Goal: Information Seeking & Learning: Learn about a topic

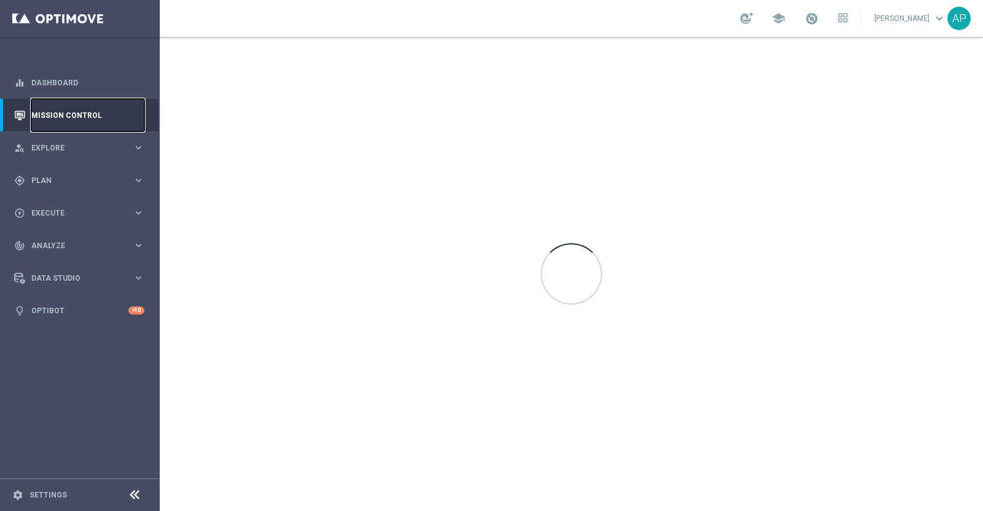
click at [64, 118] on link "Mission Control" at bounding box center [87, 115] width 113 height 33
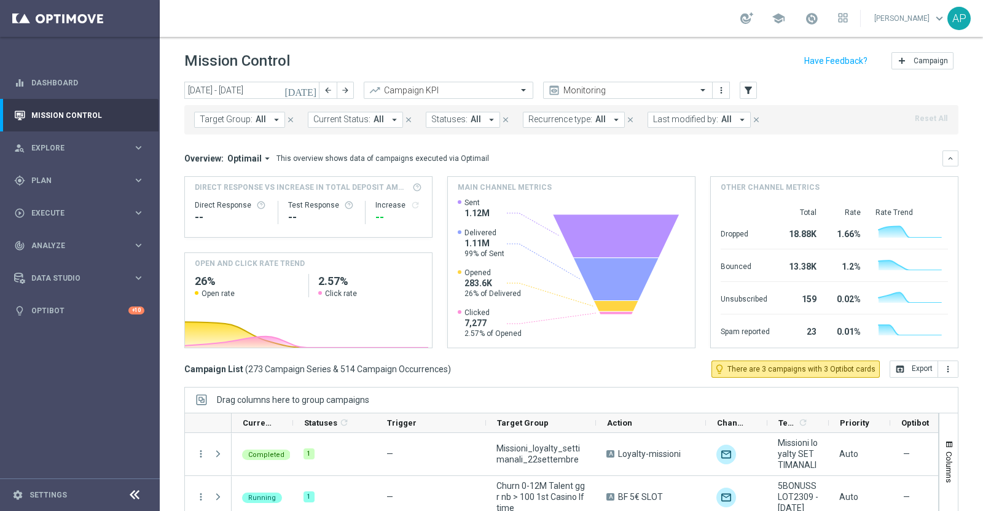
click at [312, 93] on icon "[DATE]" at bounding box center [300, 90] width 33 height 11
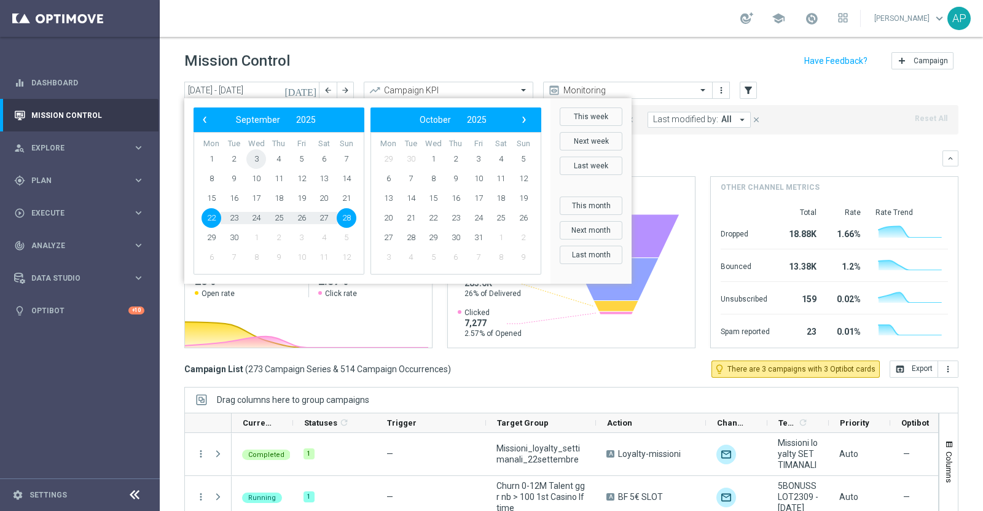
click at [264, 156] on span "3" at bounding box center [256, 159] width 20 height 20
click at [277, 158] on span "4" at bounding box center [279, 159] width 20 height 20
type input "[DATE] - [DATE]"
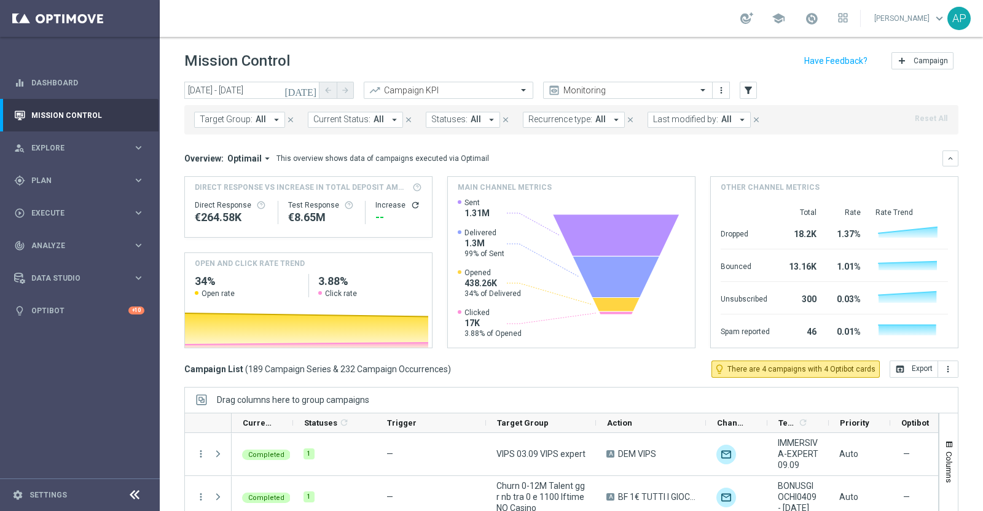
click at [659, 121] on span "Last modified by:" at bounding box center [685, 119] width 65 height 10
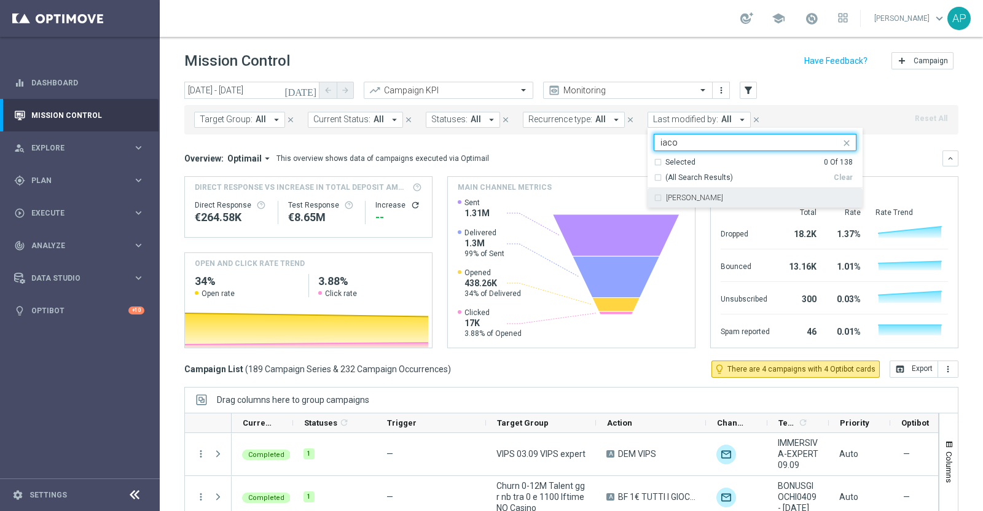
click at [705, 195] on label "[PERSON_NAME]" at bounding box center [694, 197] width 57 height 7
type input "iaco"
drag, startPoint x: 674, startPoint y: 143, endPoint x: 607, endPoint y: 139, distance: 67.0
click at [607, 139] on div "[DATE] [DATE] - [DATE] arrow_back arrow_forward Campaign KPI trending_up Monito…" at bounding box center [571, 291] width 823 height 418
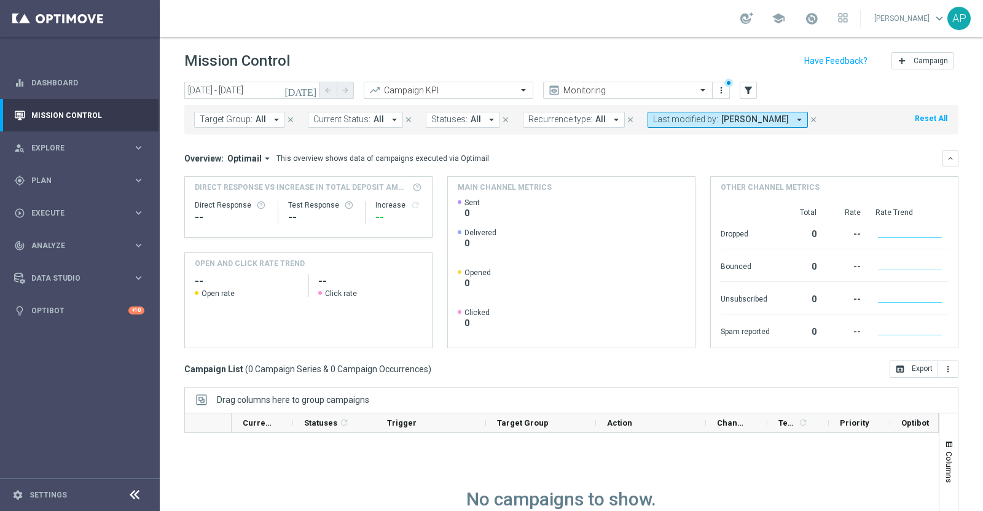
click at [690, 121] on span "Last modified by:" at bounding box center [685, 119] width 65 height 10
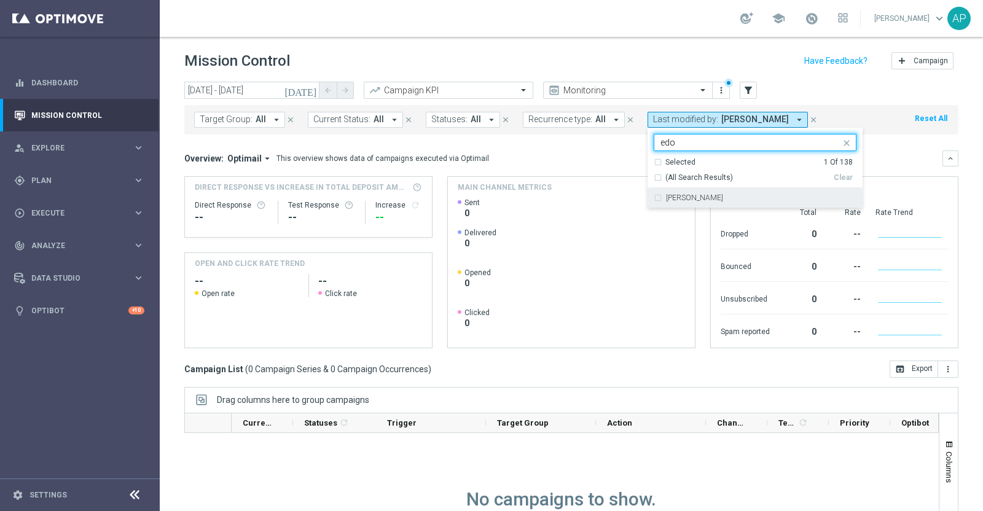
click at [691, 199] on label "[PERSON_NAME]" at bounding box center [694, 197] width 57 height 7
type input "edo"
drag, startPoint x: 686, startPoint y: 141, endPoint x: 619, endPoint y: 143, distance: 66.4
click at [619, 143] on div "[DATE] [DATE] - [DATE] arrow_back arrow_forward Campaign KPI trending_up Monito…" at bounding box center [571, 291] width 823 height 418
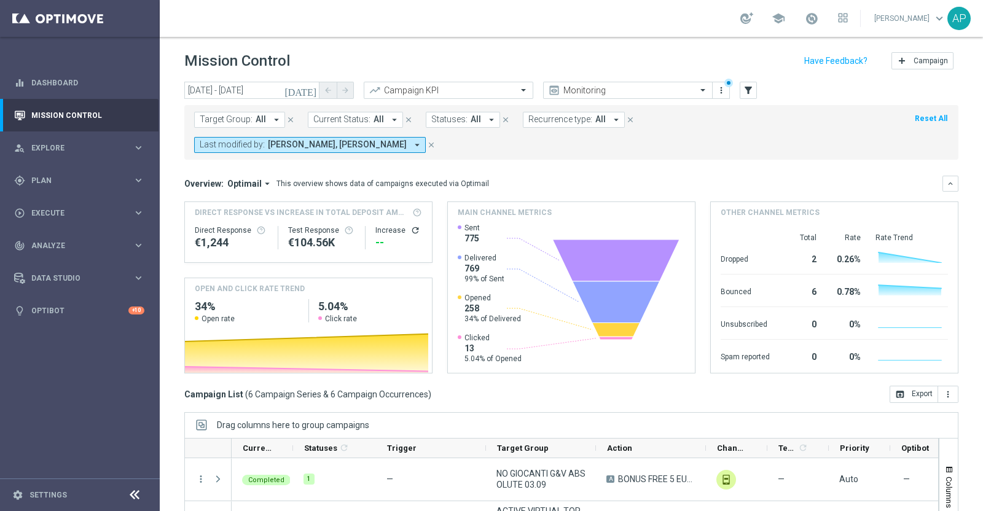
click at [265, 139] on span "Last modified by:" at bounding box center [232, 144] width 65 height 10
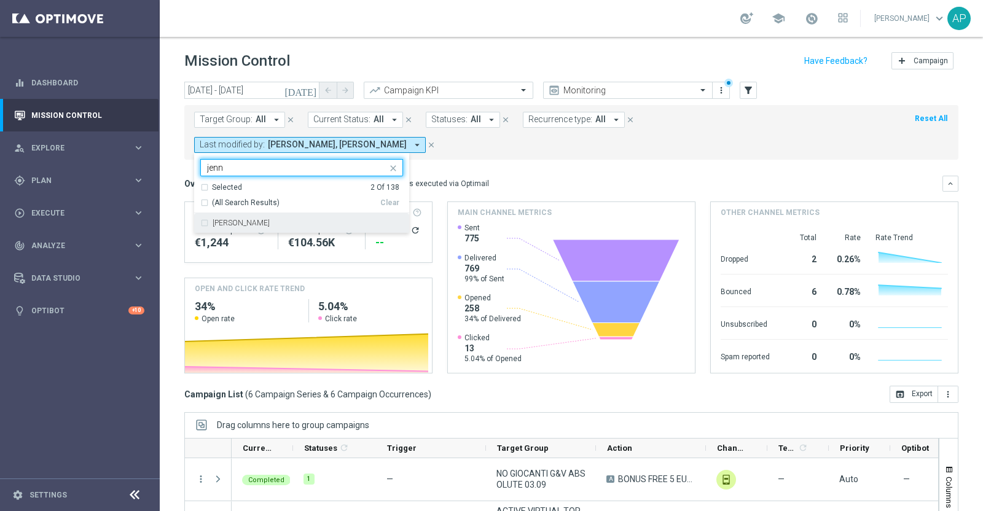
click at [270, 219] on label "[PERSON_NAME]" at bounding box center [241, 222] width 57 height 7
type input "jenn"
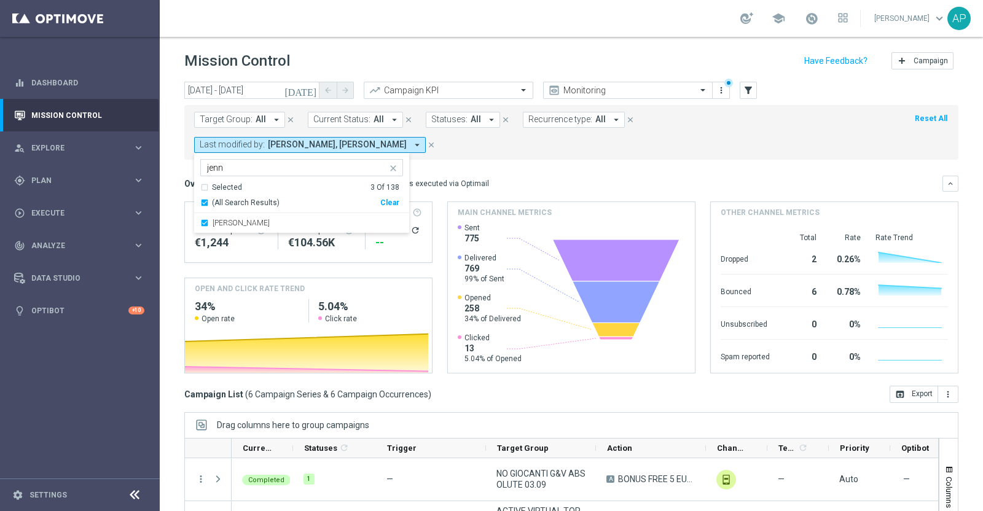
click at [550, 176] on div "Overview: Optimail arrow_drop_down This overview shows data of campaigns execut…" at bounding box center [571, 184] width 774 height 16
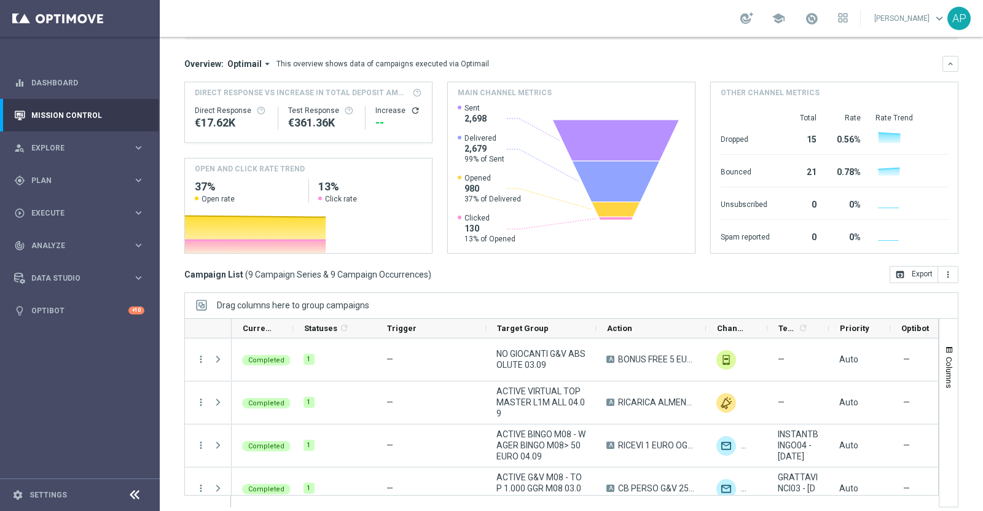
scroll to position [128, 0]
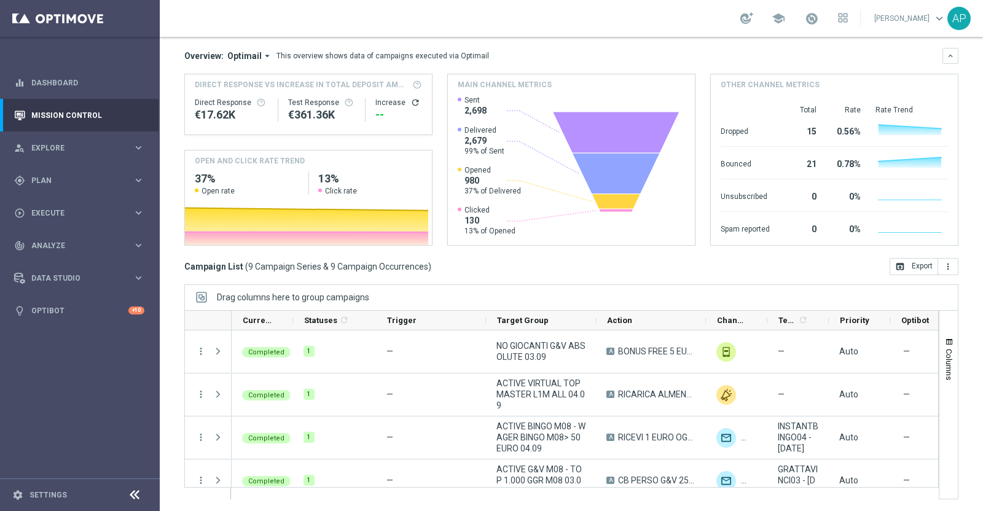
click at [622, 268] on div "Campaign List ( 9 Campaign Series & 9 Campaign Occurrences ) open_in_browser Ex…" at bounding box center [571, 266] width 774 height 17
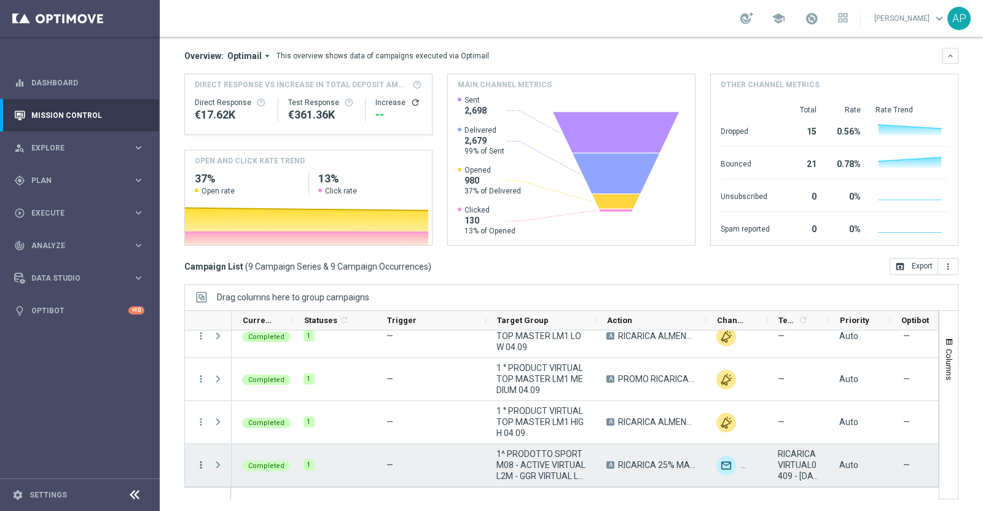
click at [202, 464] on icon "more_vert" at bounding box center [200, 465] width 11 height 11
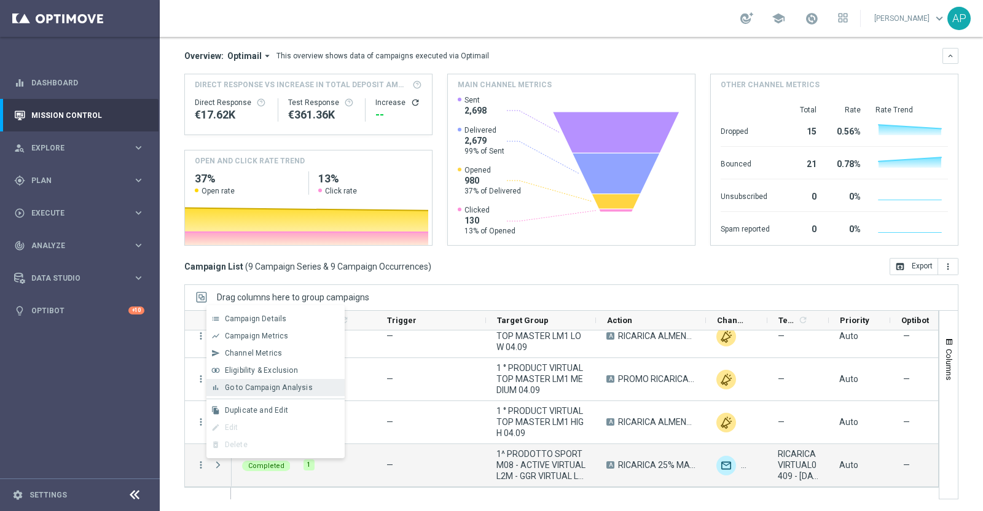
click at [258, 388] on span "Go to Campaign Analysis" at bounding box center [269, 387] width 88 height 9
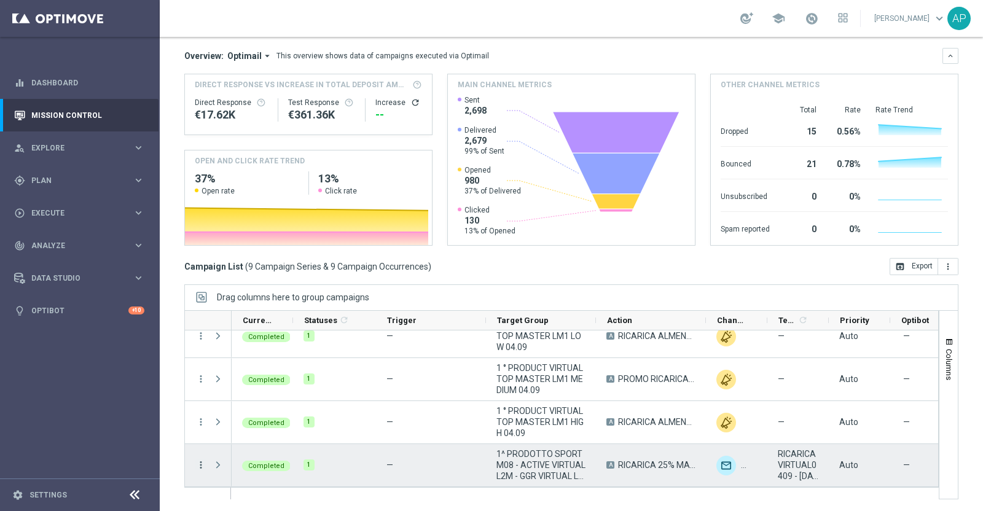
click at [198, 466] on icon "more_vert" at bounding box center [200, 465] width 11 height 11
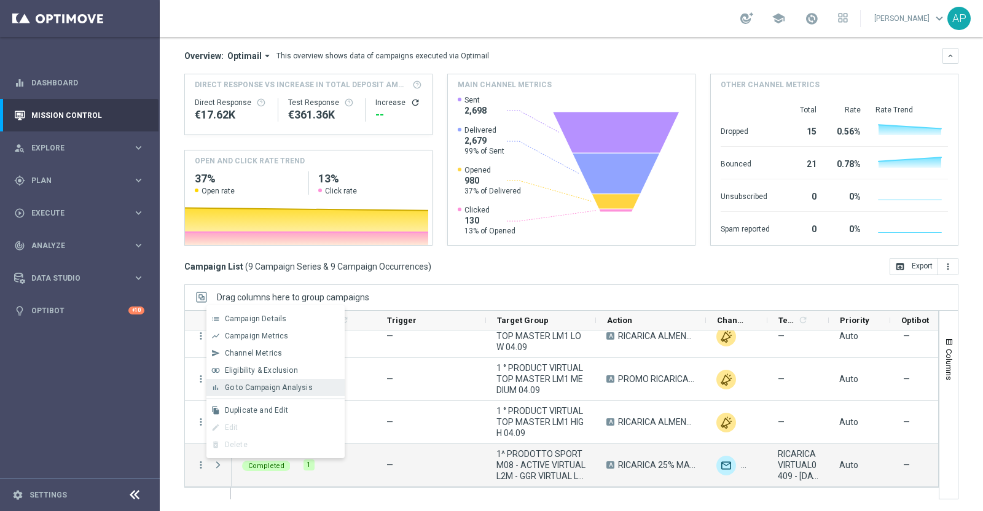
click at [249, 388] on span "Go to Campaign Analysis" at bounding box center [269, 387] width 88 height 9
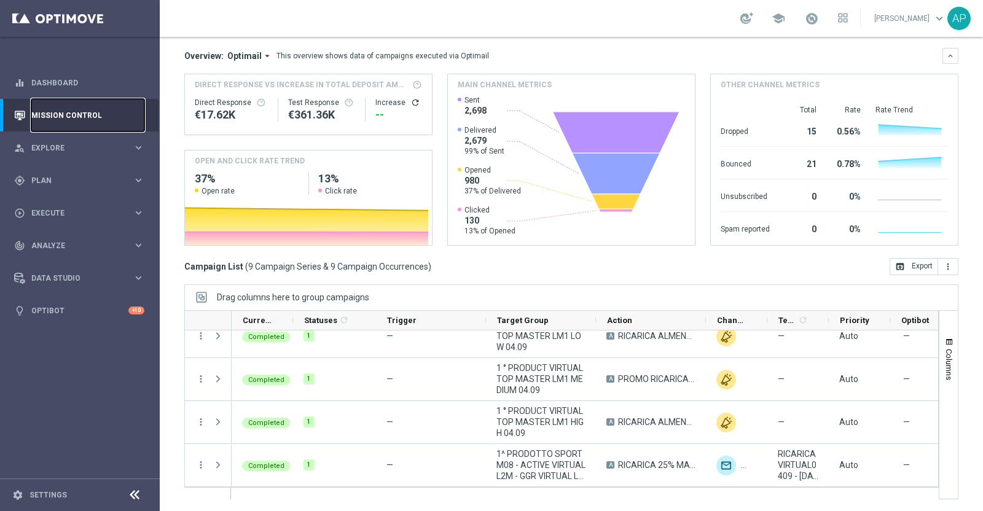
click at [61, 108] on link "Mission Control" at bounding box center [87, 115] width 113 height 33
click at [72, 114] on link "Mission Control" at bounding box center [87, 115] width 113 height 33
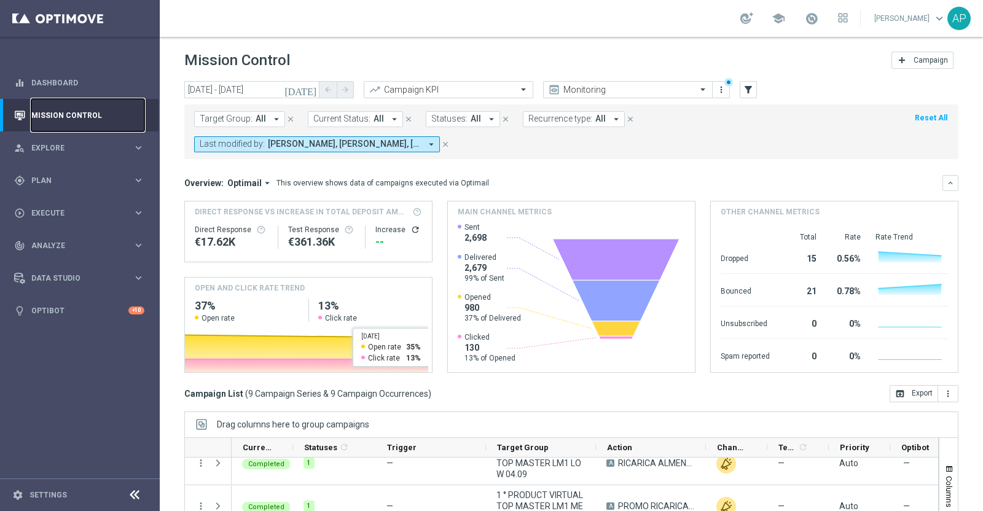
scroll to position [0, 0]
click at [313, 90] on icon "[DATE]" at bounding box center [300, 90] width 33 height 11
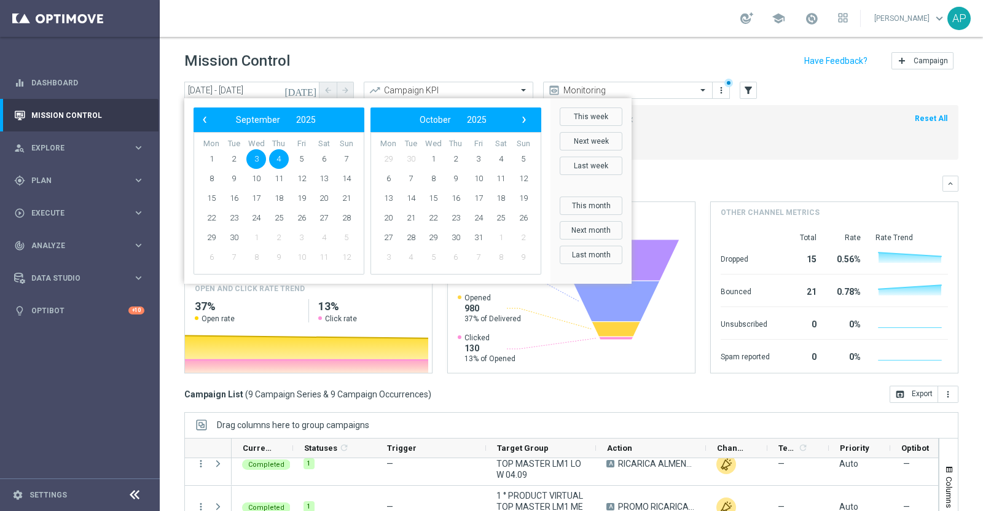
click at [276, 158] on span "4" at bounding box center [279, 159] width 20 height 20
click at [276, 159] on span "4" at bounding box center [279, 159] width 20 height 20
type input "[DATE] - [DATE]"
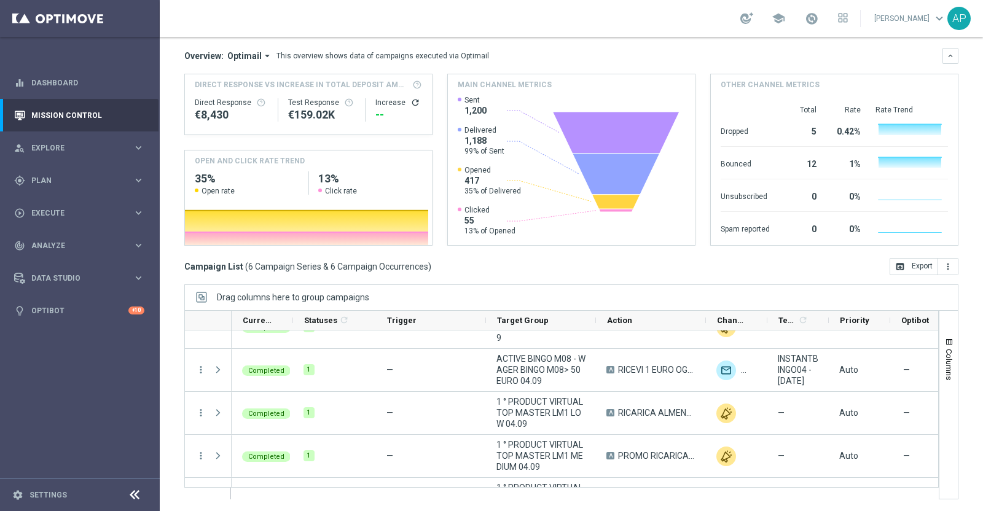
scroll to position [128, 0]
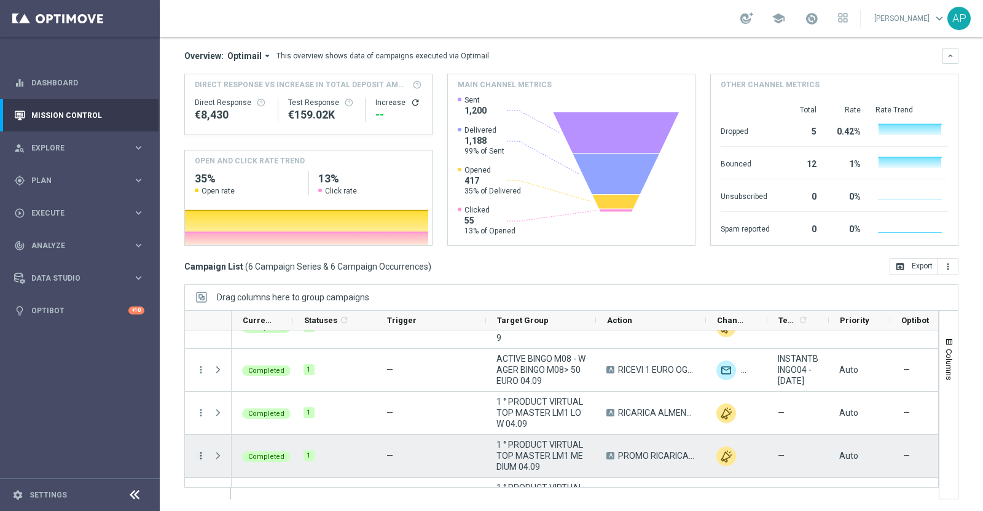
click at [202, 455] on icon "more_vert" at bounding box center [200, 455] width 11 height 11
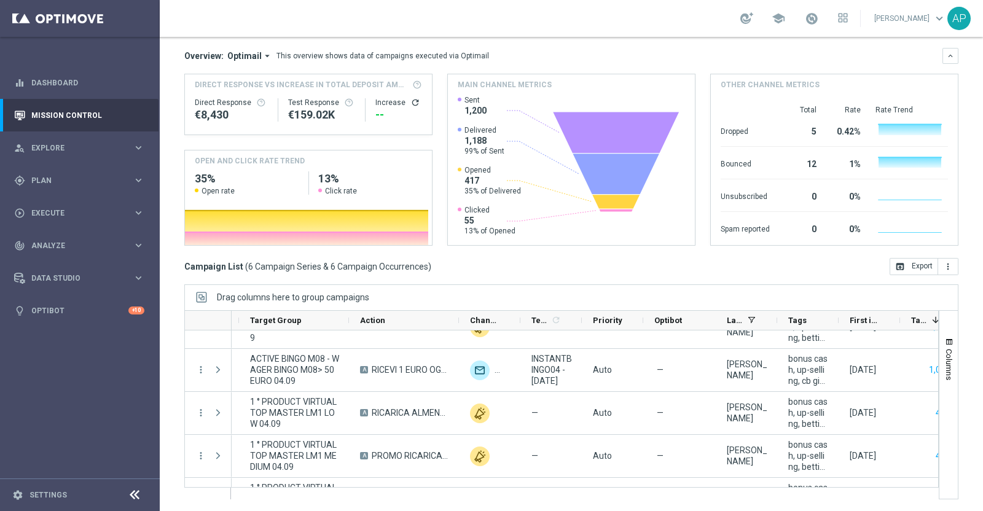
scroll to position [0, 353]
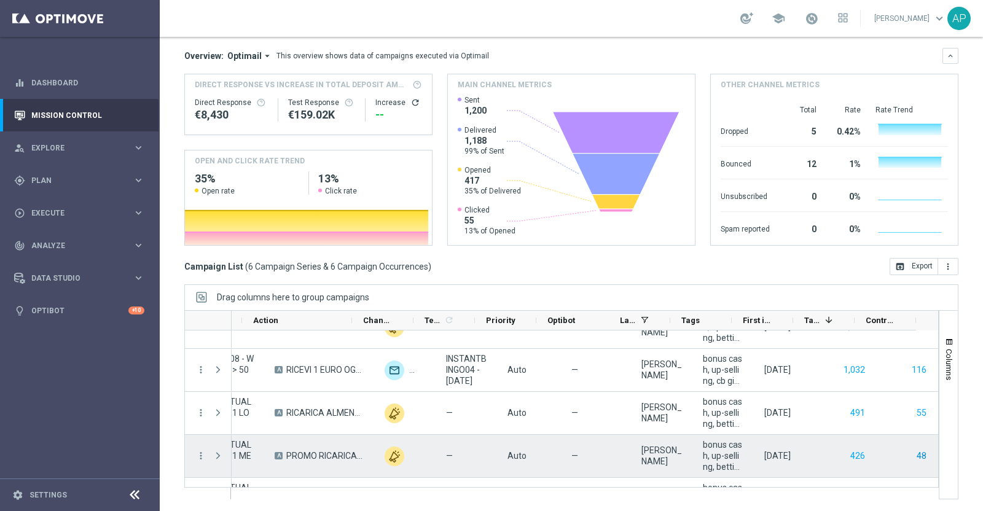
click at [915, 453] on button "48" at bounding box center [921, 456] width 12 height 15
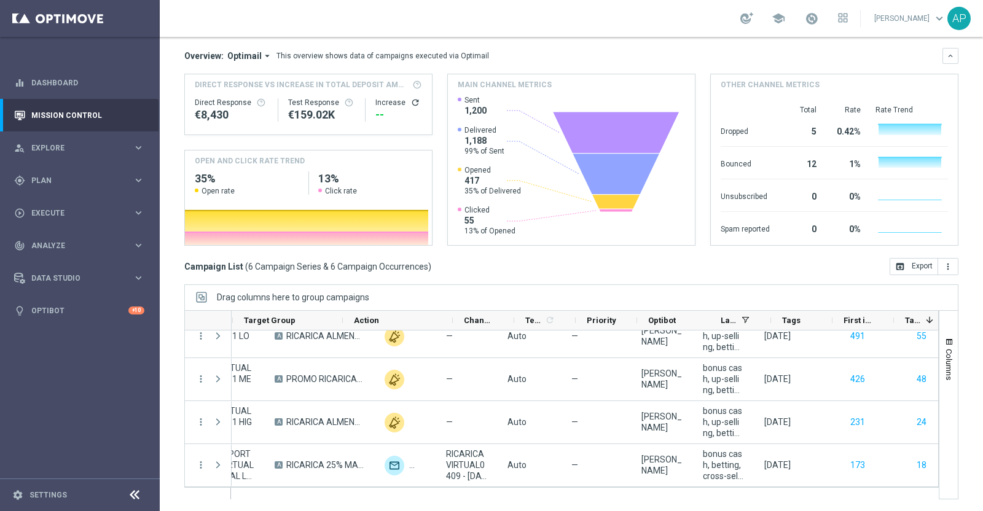
scroll to position [0, 0]
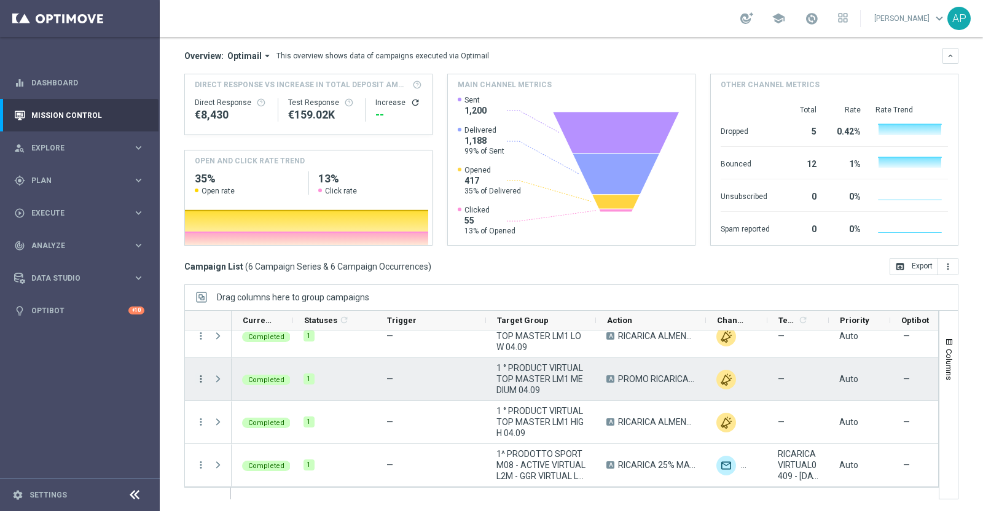
click at [200, 380] on icon "more_vert" at bounding box center [200, 379] width 11 height 11
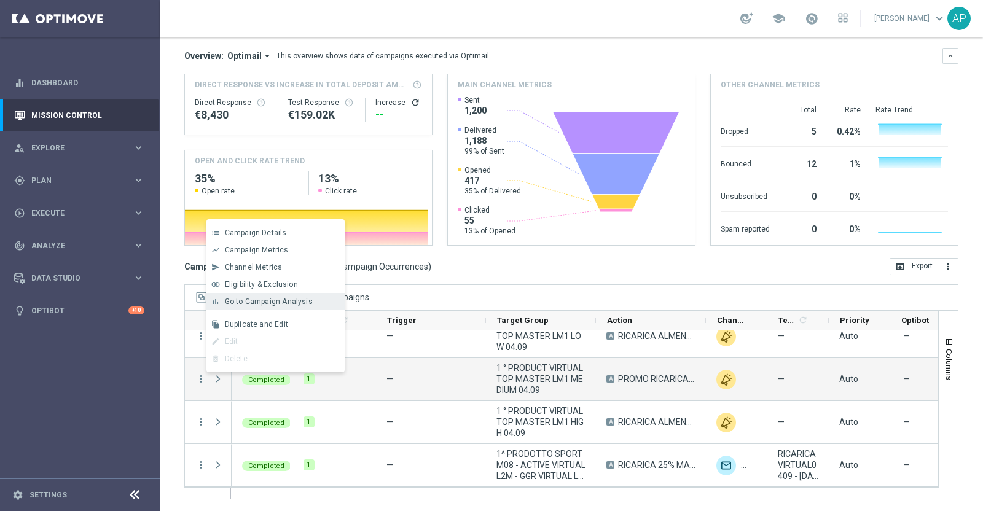
click at [249, 302] on span "Go to Campaign Analysis" at bounding box center [269, 301] width 88 height 9
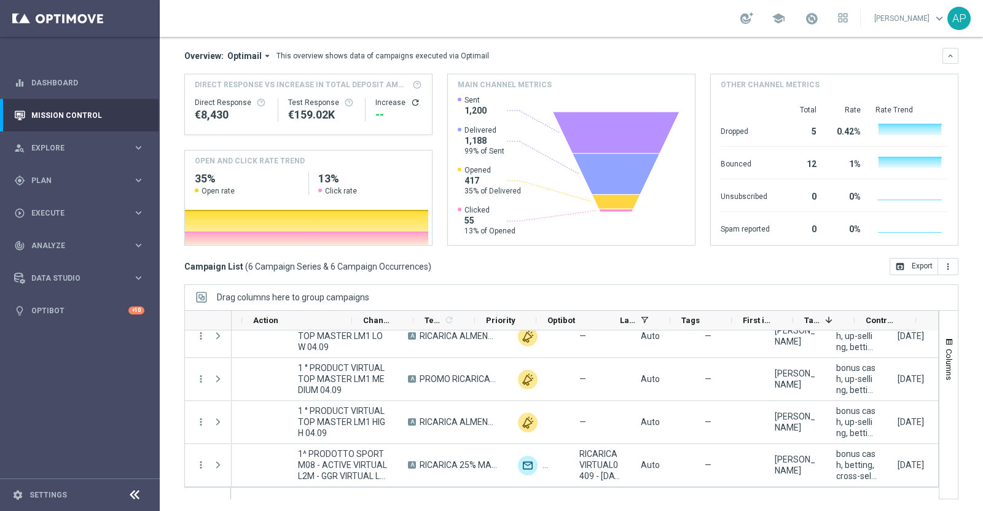
scroll to position [0, 353]
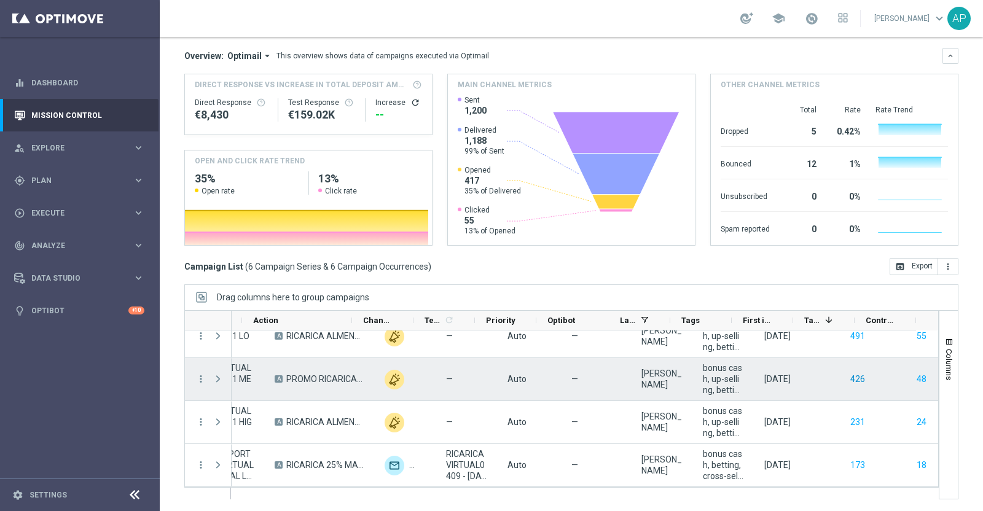
click at [849, 377] on button "426" at bounding box center [857, 379] width 17 height 15
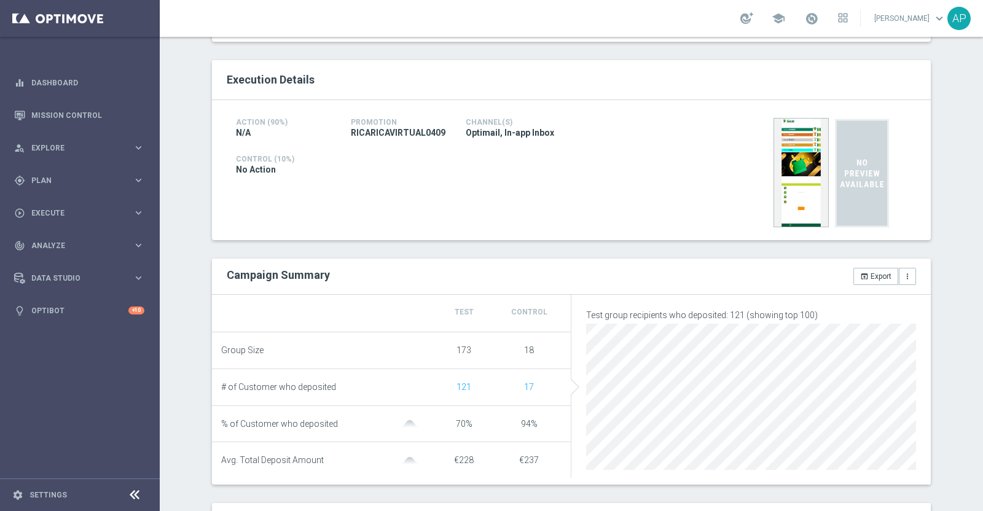
scroll to position [384, 0]
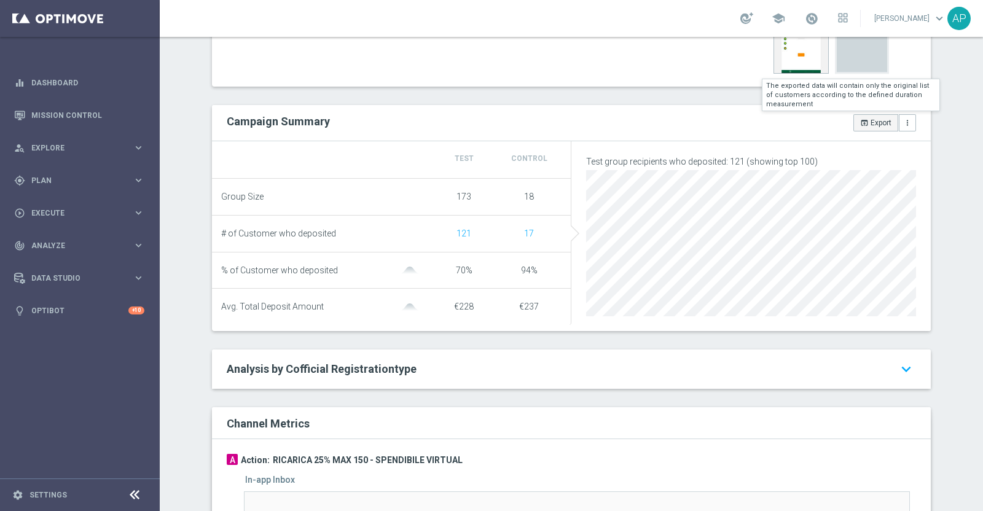
click at [871, 123] on button "open_in_browser Export" at bounding box center [875, 122] width 45 height 17
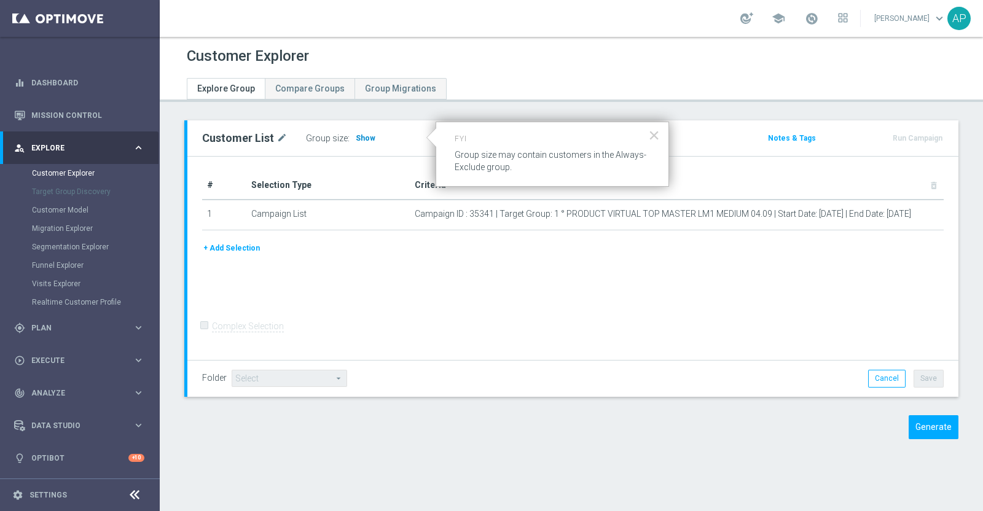
click at [356, 136] on span "Show" at bounding box center [366, 138] width 20 height 9
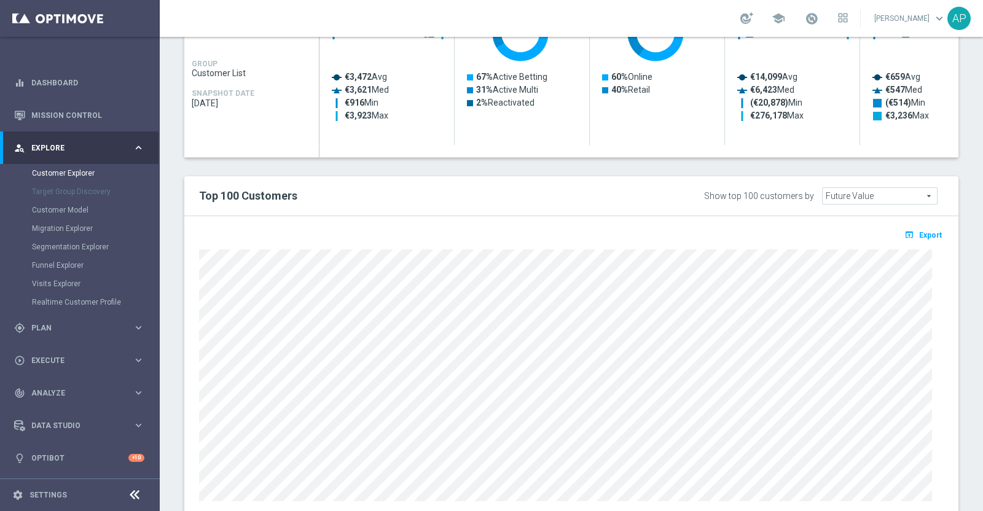
scroll to position [648, 0]
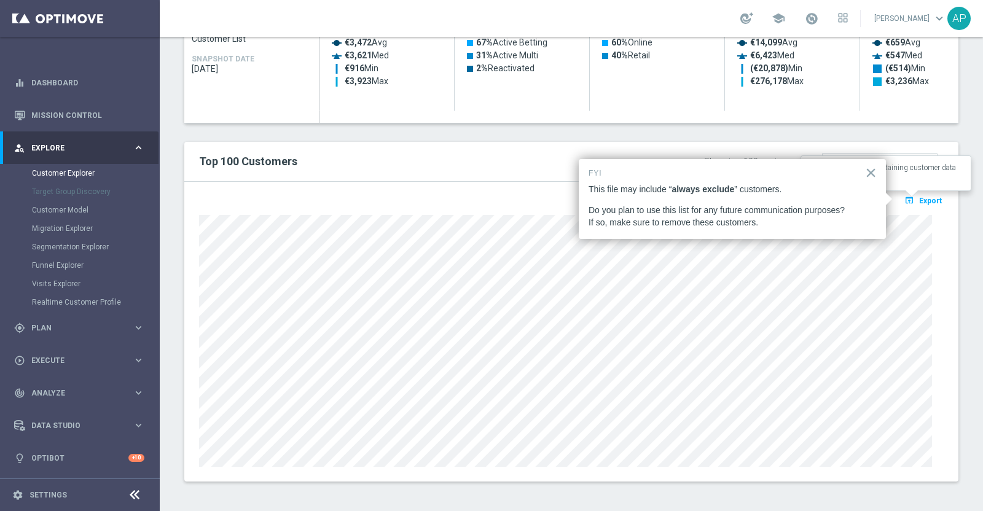
click at [919, 197] on span "Export" at bounding box center [930, 201] width 23 height 9
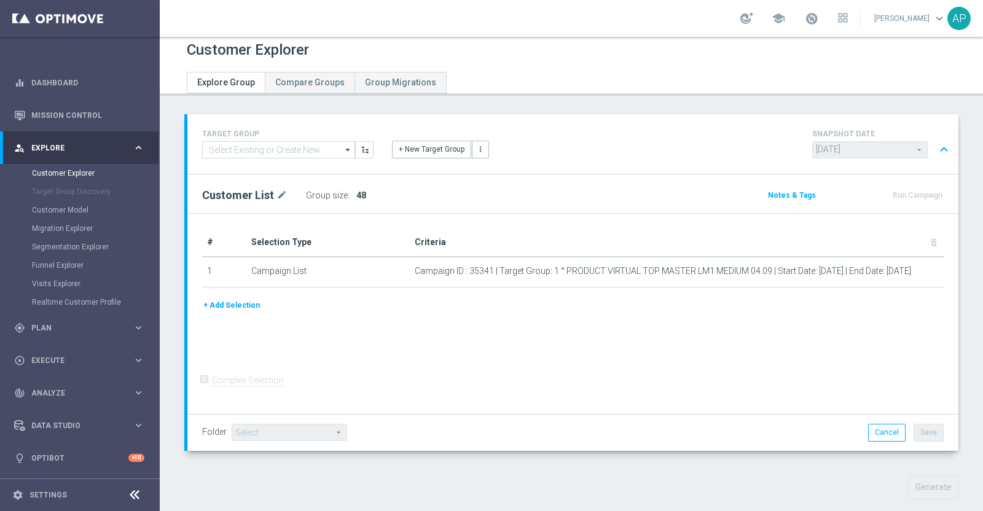
scroll to position [0, 0]
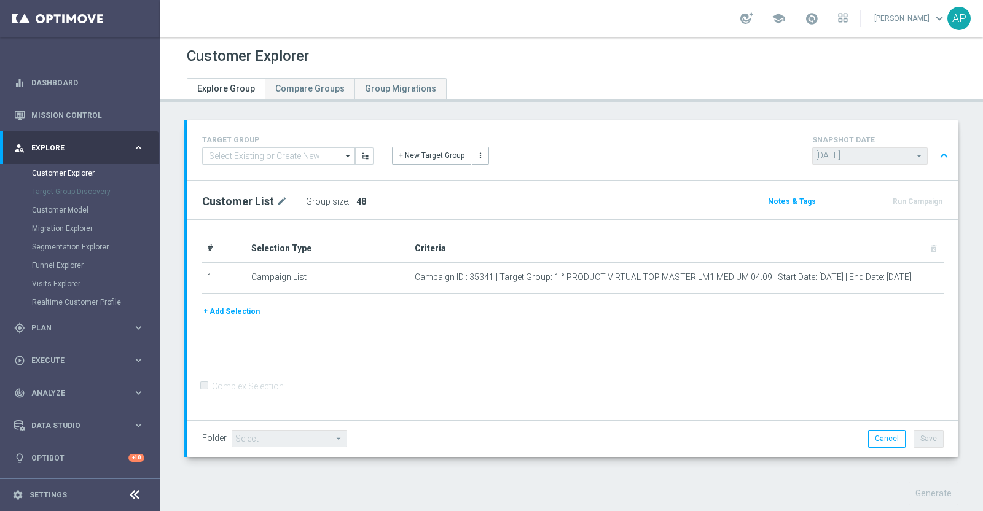
click at [235, 307] on button "+ Add Selection" at bounding box center [231, 312] width 59 height 14
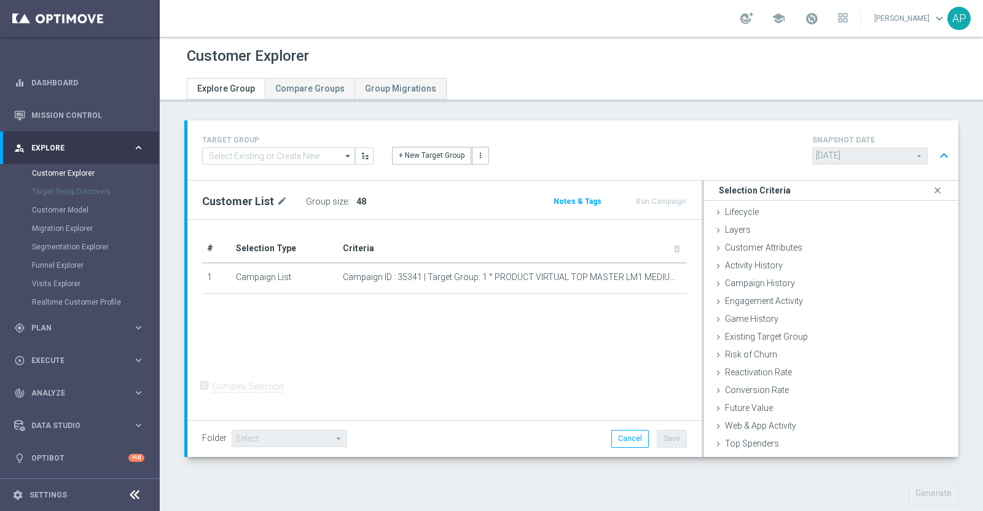
click at [344, 346] on div "# Selection Type Criteria delete_forever 1 Campaign List Campaign ID : 35341 | …" at bounding box center [444, 320] width 514 height 201
click at [660, 344] on div "# Selection Type Criteria delete_forever 1 Campaign List Campaign ID : 35341 | …" at bounding box center [444, 320] width 514 height 201
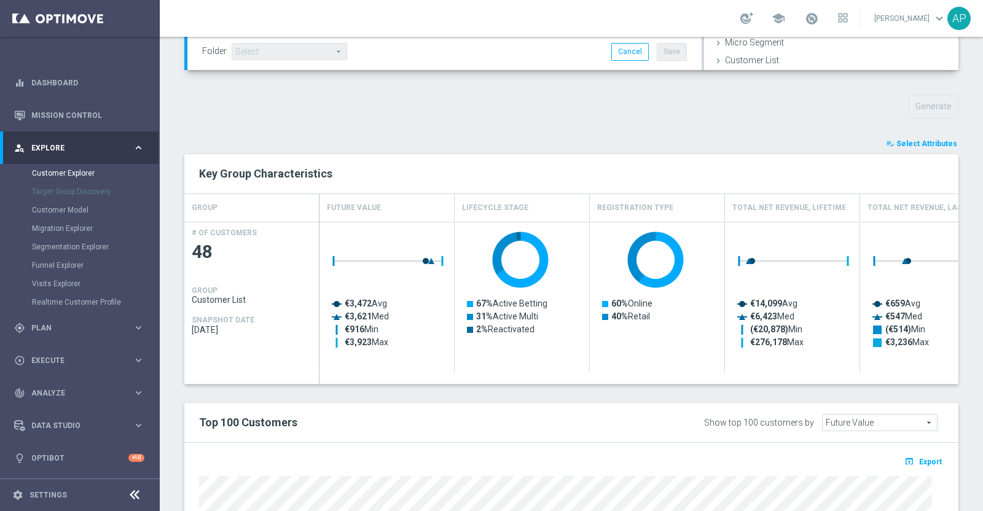
scroll to position [384, 0]
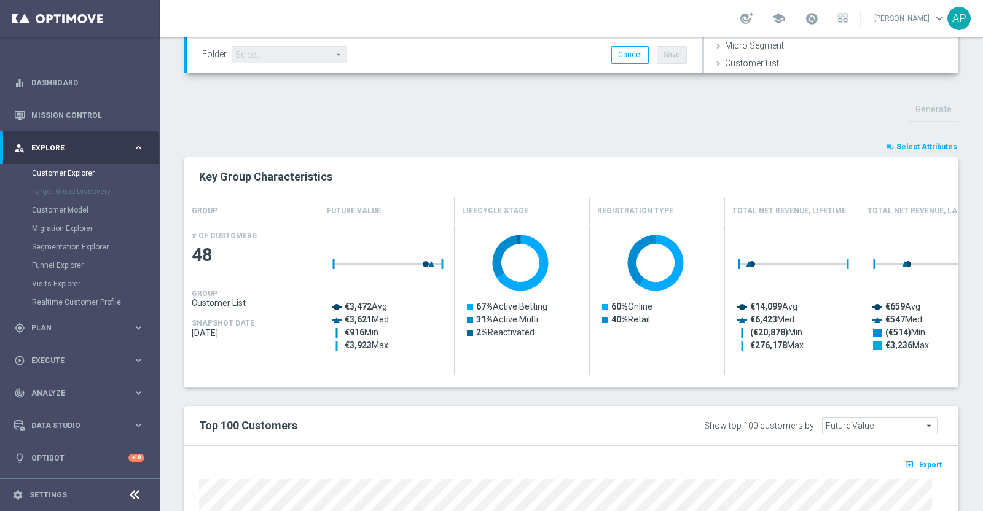
click at [928, 145] on span "Select Attributes" at bounding box center [926, 147] width 61 height 9
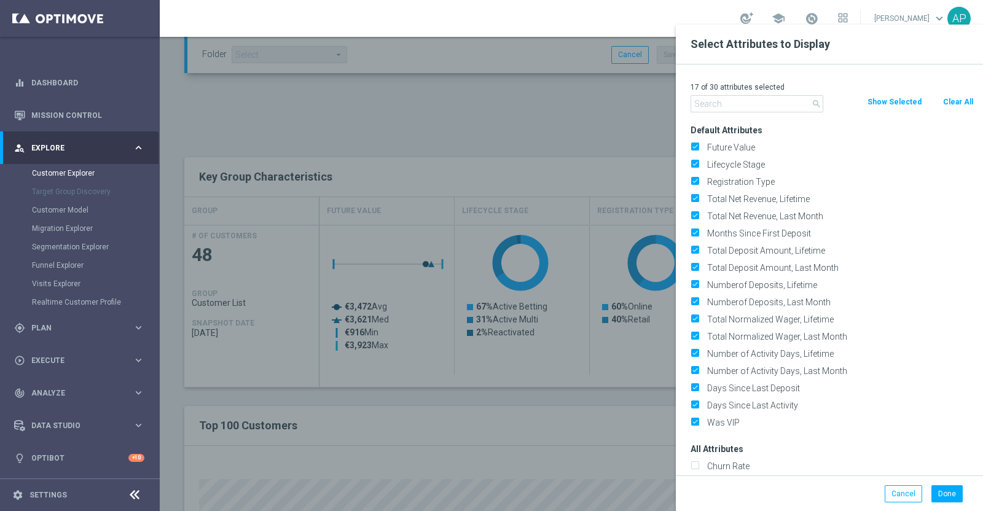
click at [957, 104] on button "Clear All" at bounding box center [958, 102] width 33 height 14
checkbox input "false"
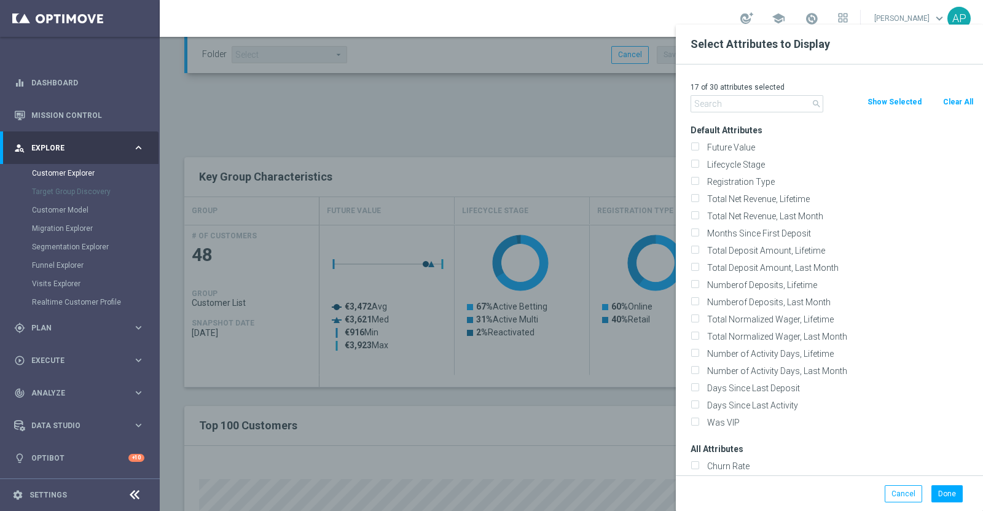
checkbox input "false"
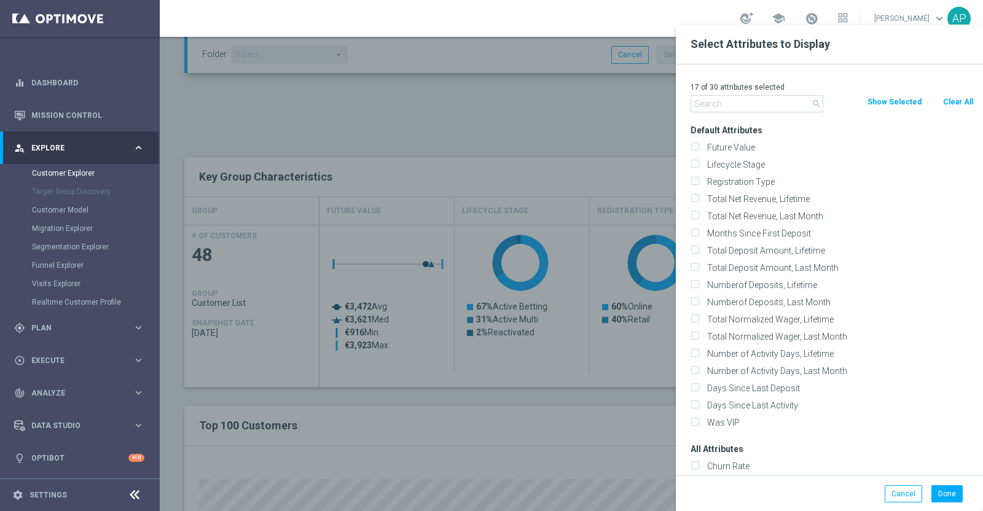
checkbox input "false"
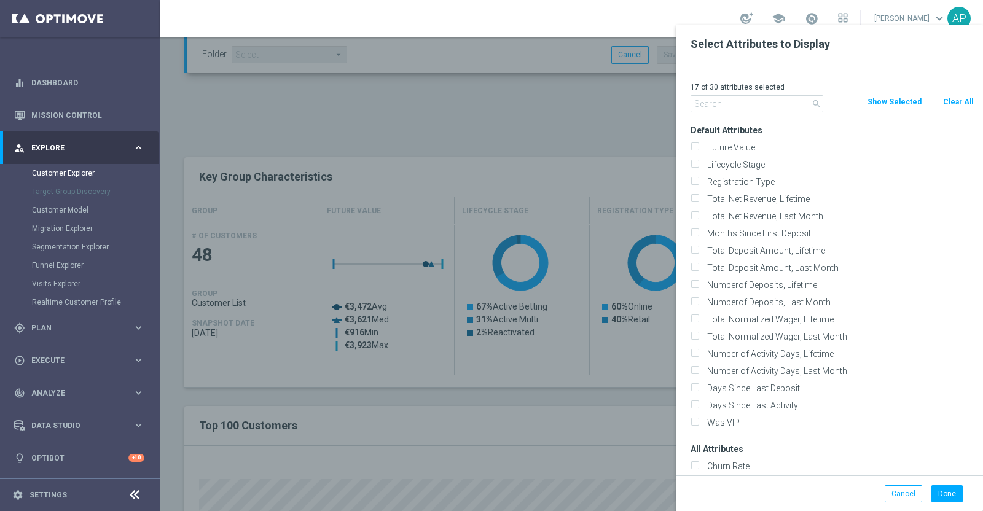
checkbox input "false"
click at [754, 106] on input "text" at bounding box center [757, 103] width 133 height 17
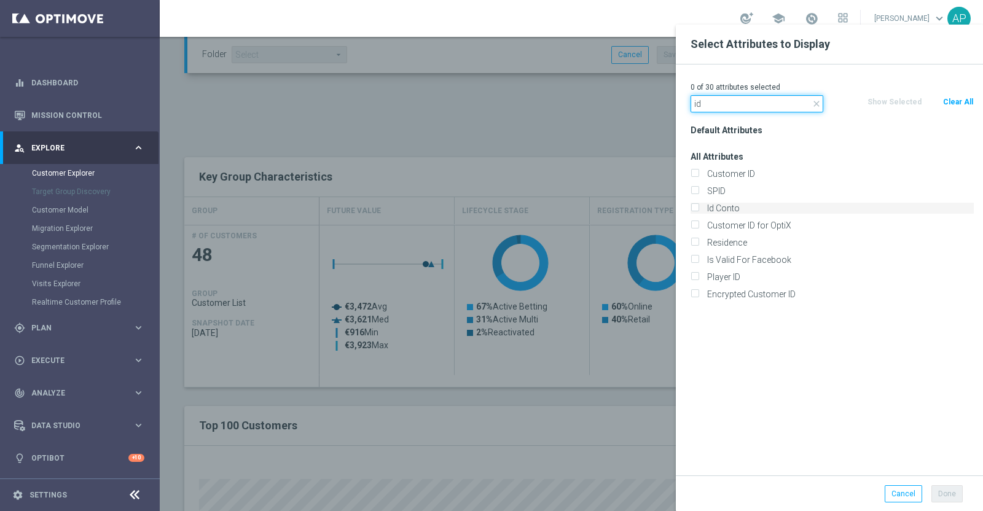
type input "id"
click at [703, 209] on label "Id Conto" at bounding box center [838, 208] width 271 height 11
click at [699, 209] on input "Id Conto" at bounding box center [695, 210] width 8 height 8
checkbox input "true"
click at [949, 495] on button "Done" at bounding box center [946, 493] width 31 height 17
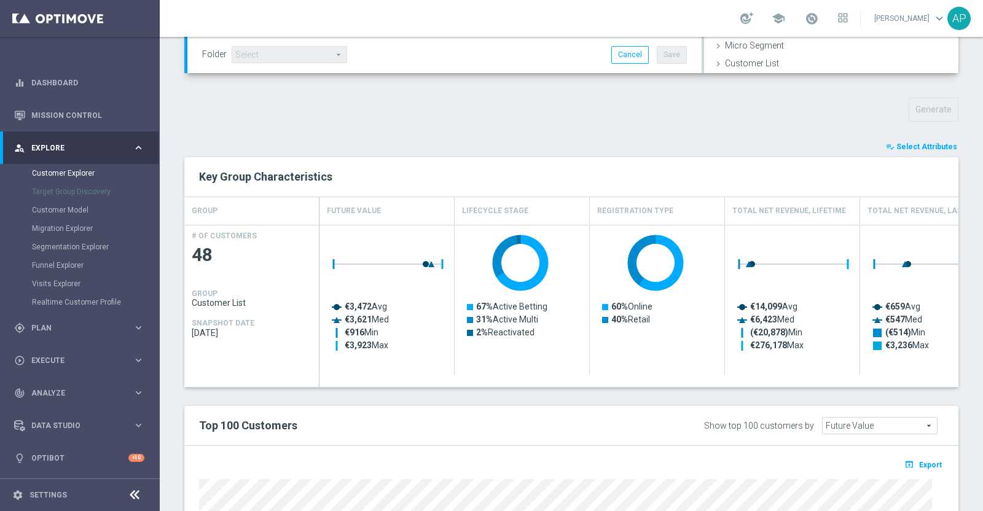
type input "Search"
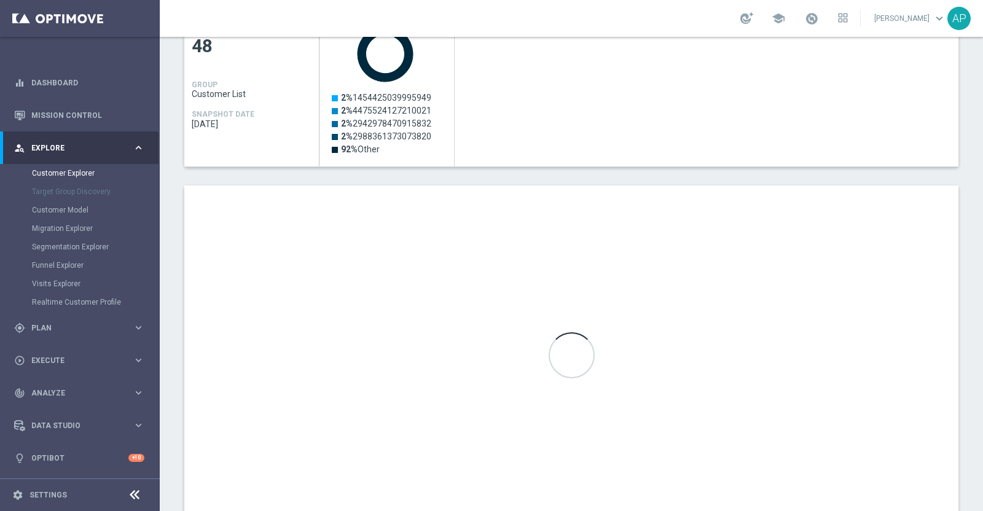
scroll to position [636, 0]
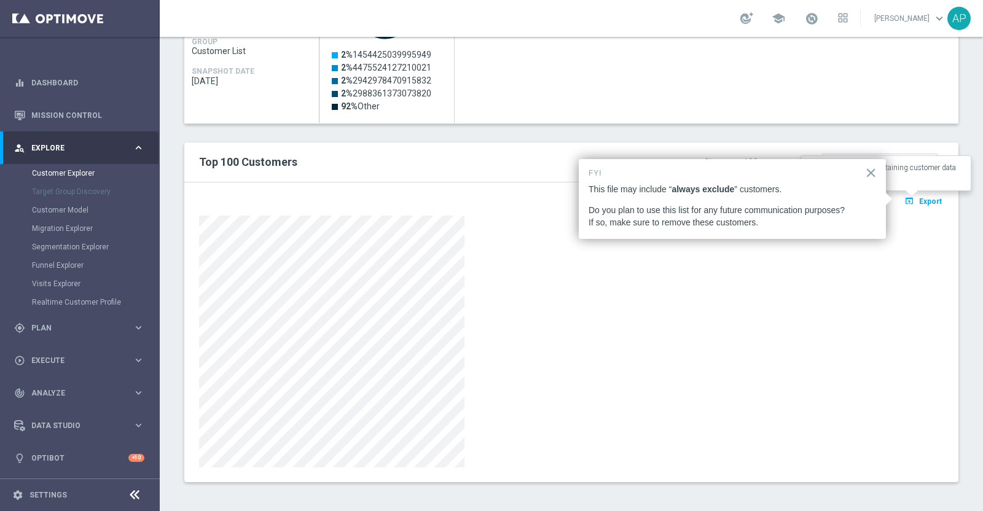
click at [919, 198] on span "Export" at bounding box center [930, 201] width 23 height 9
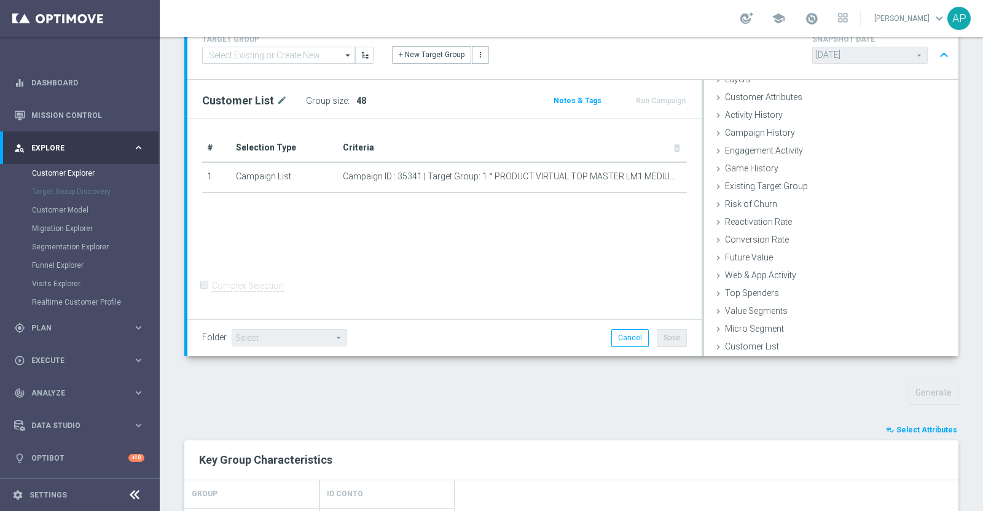
scroll to position [0, 0]
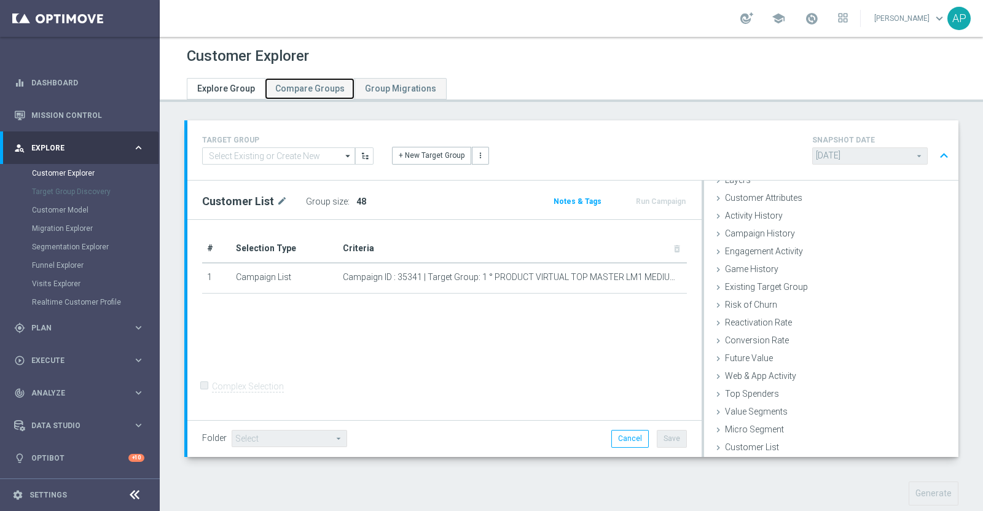
drag, startPoint x: 298, startPoint y: 95, endPoint x: 230, endPoint y: 93, distance: 67.6
click at [298, 94] on link "Compare Groups" at bounding box center [310, 89] width 90 height 22
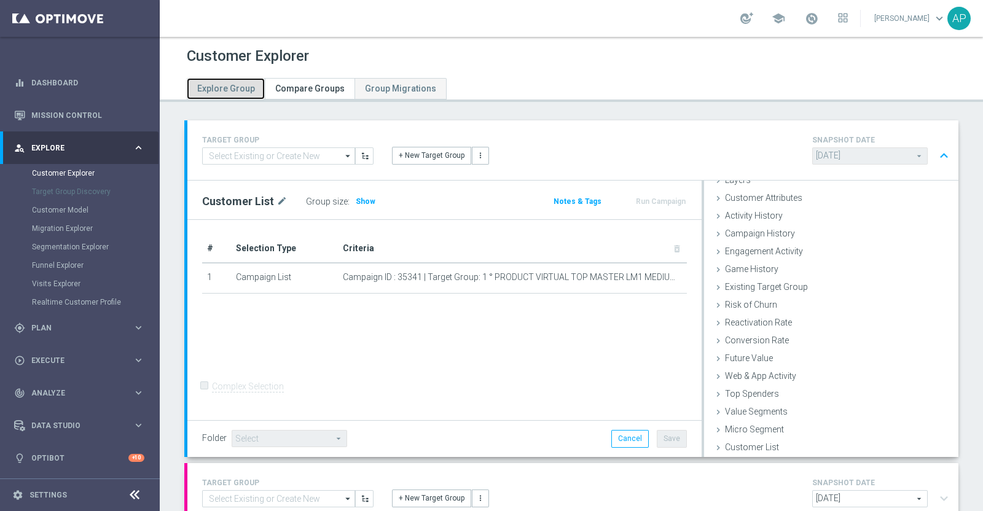
click at [225, 90] on span "Explore Group" at bounding box center [226, 89] width 58 height 10
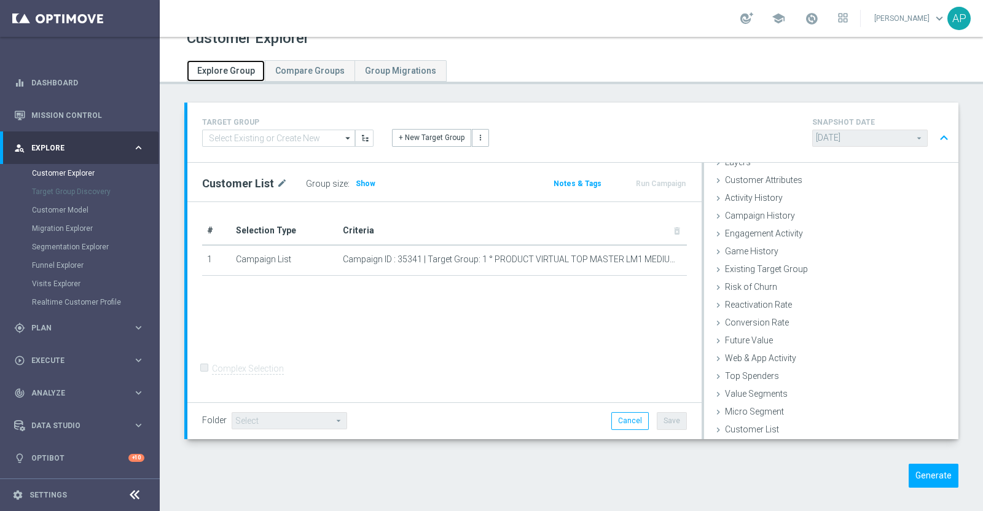
scroll to position [24, 0]
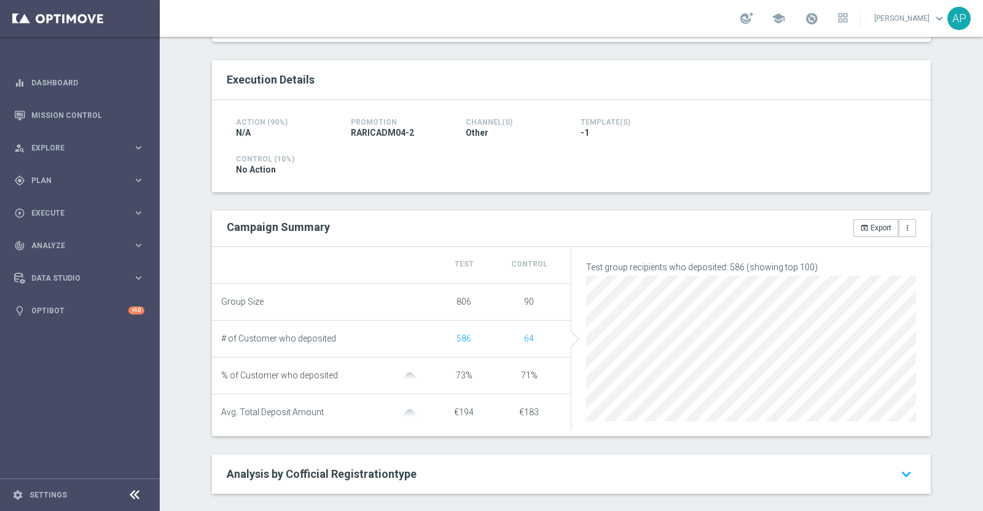
scroll to position [153, 0]
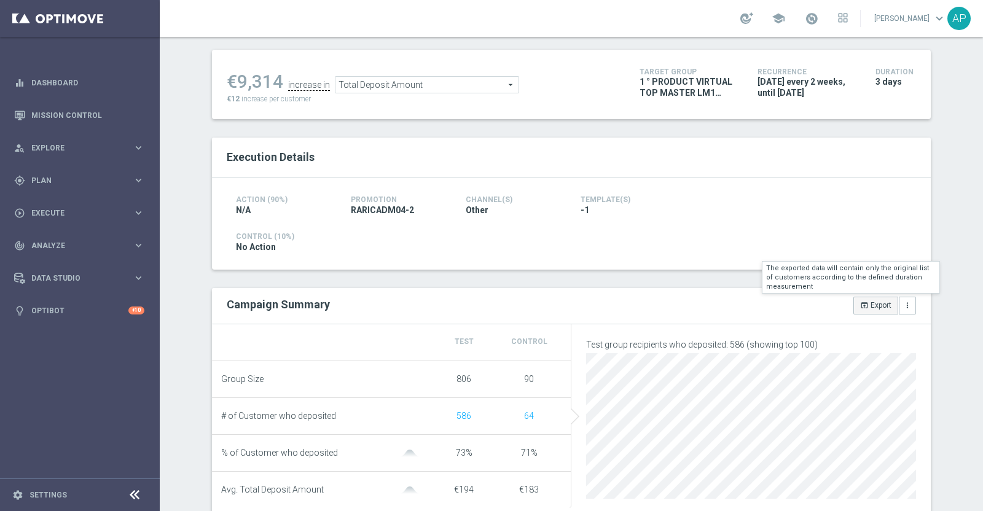
click at [866, 304] on button "open_in_browser Export" at bounding box center [875, 305] width 45 height 17
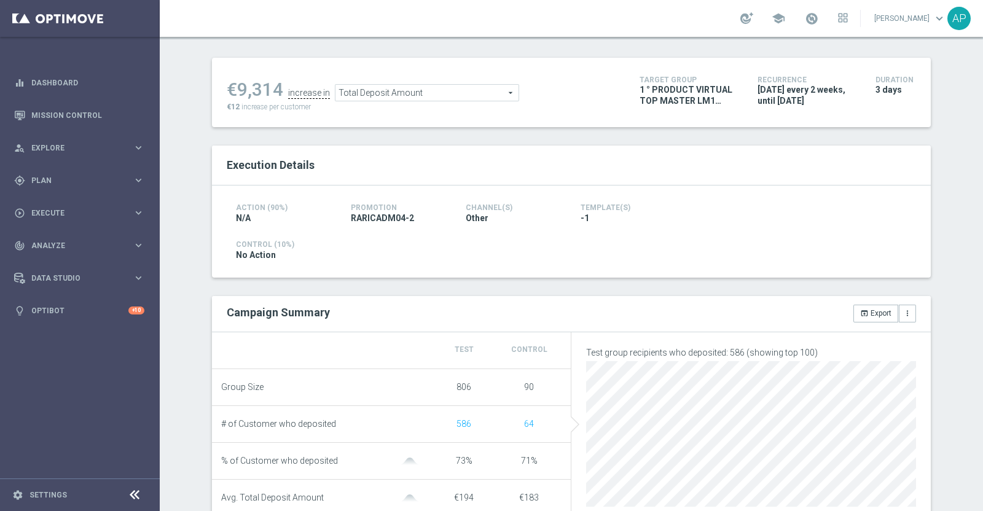
scroll to position [299, 0]
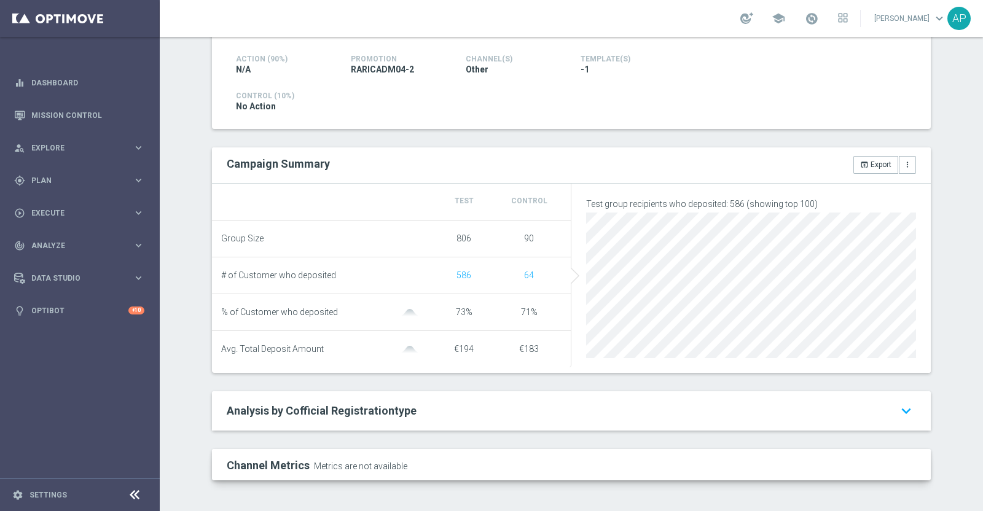
drag, startPoint x: 448, startPoint y: 233, endPoint x: 468, endPoint y: 230, distance: 20.4
click at [468, 233] on div "806" at bounding box center [463, 238] width 65 height 10
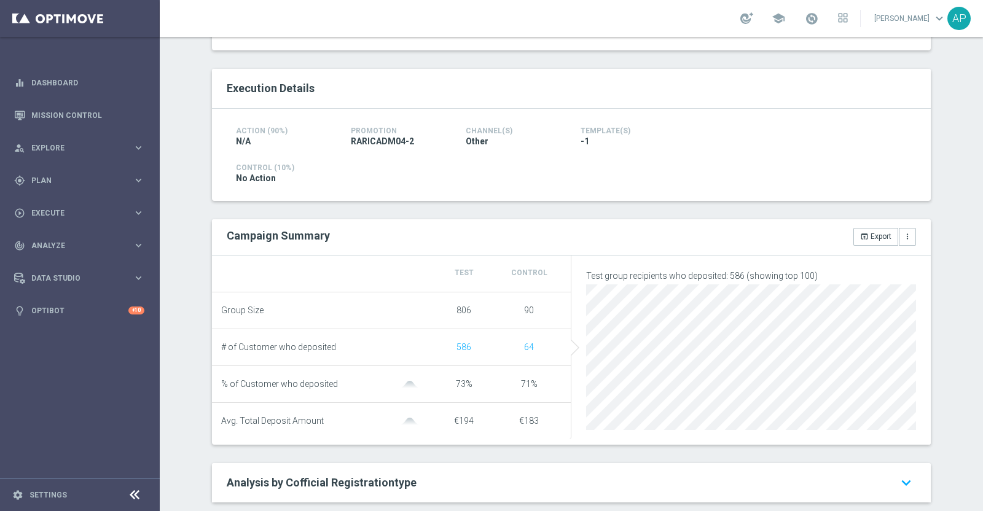
scroll to position [68, 0]
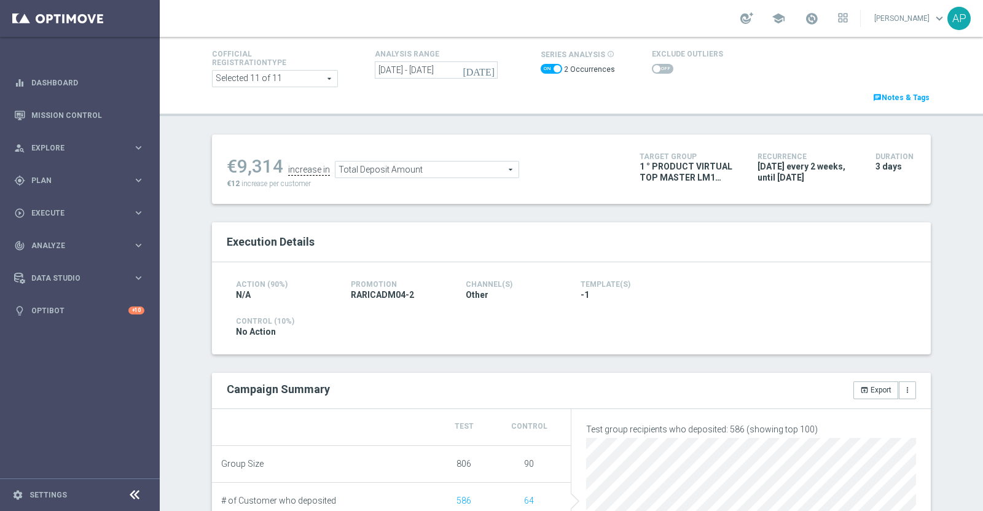
click at [636, 118] on div "Test/Control Campaign Analysis This page presents all relevant information abou…" at bounding box center [571, 274] width 823 height 474
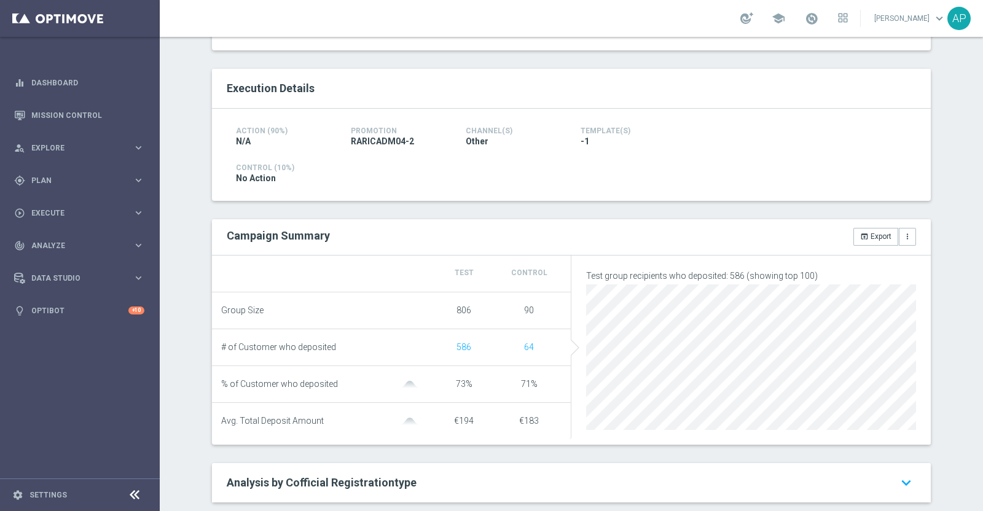
scroll to position [0, 0]
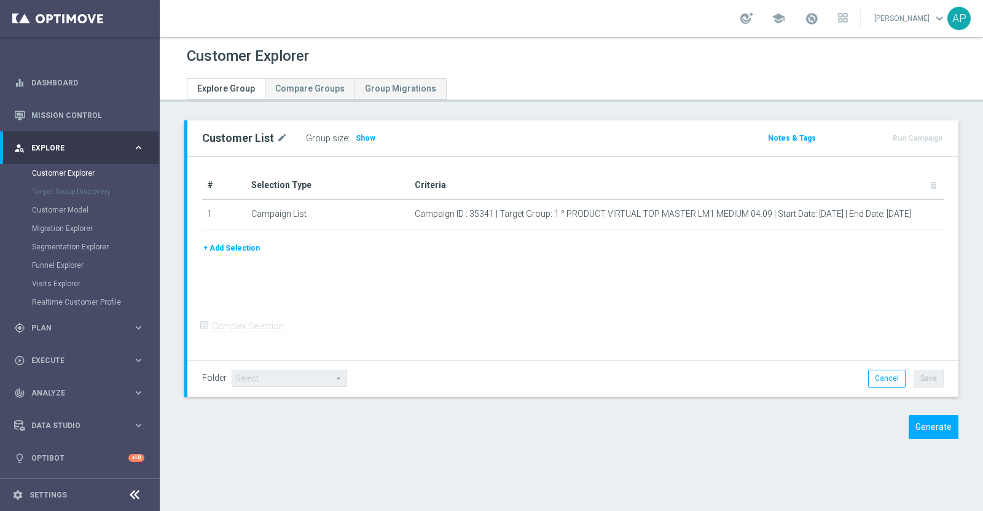
click at [593, 63] on div "Customer Explorer" at bounding box center [571, 56] width 769 height 24
click at [507, 42] on header "Customer Explorer Explore Group Compare Groups Group Migrations" at bounding box center [571, 69] width 823 height 65
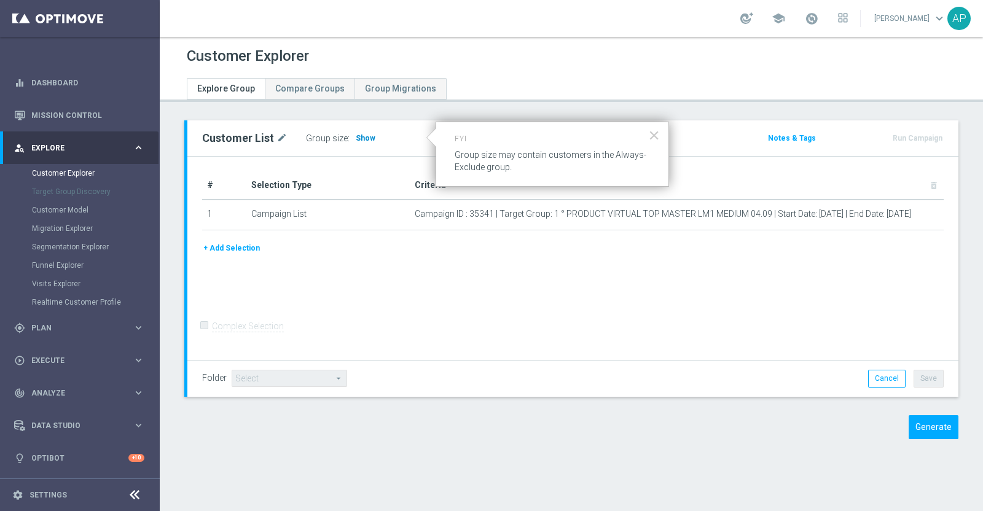
click at [356, 140] on span "Show" at bounding box center [366, 138] width 20 height 9
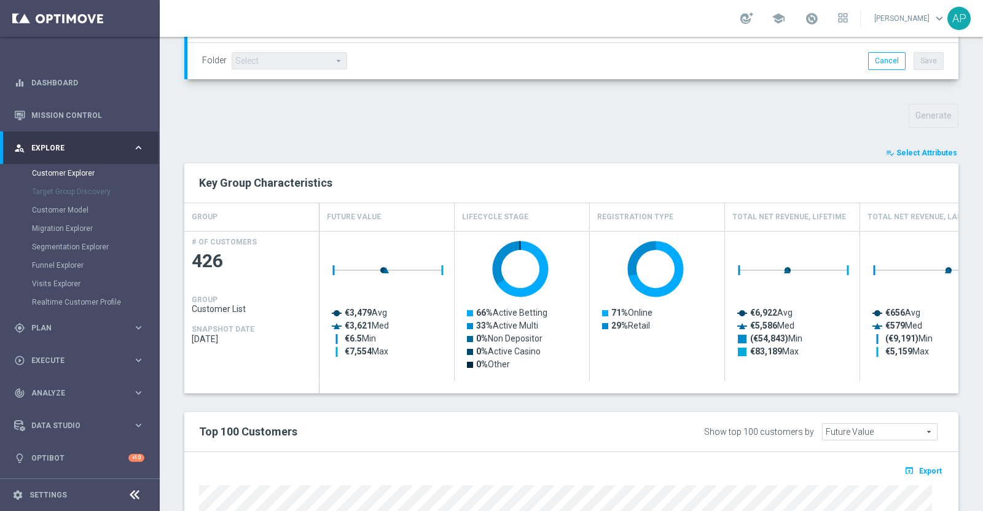
scroll to position [648, 0]
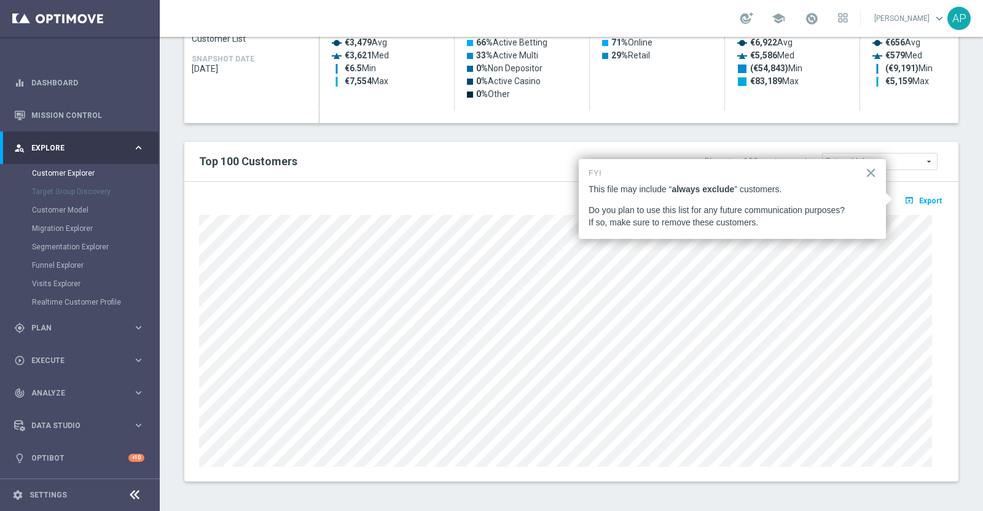
click at [502, 197] on div "open_in_browser Export" at bounding box center [571, 204] width 763 height 15
click at [873, 170] on button "×" at bounding box center [871, 173] width 12 height 20
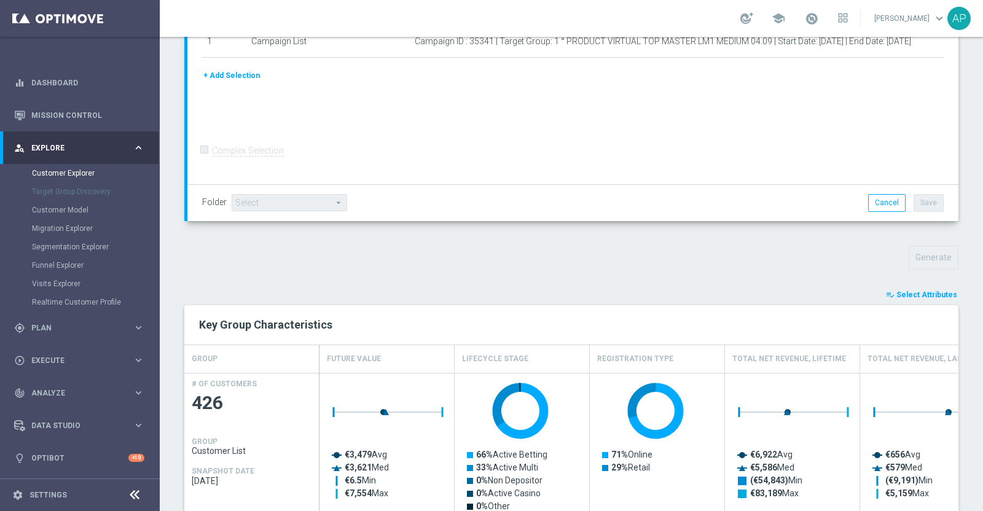
scroll to position [341, 0]
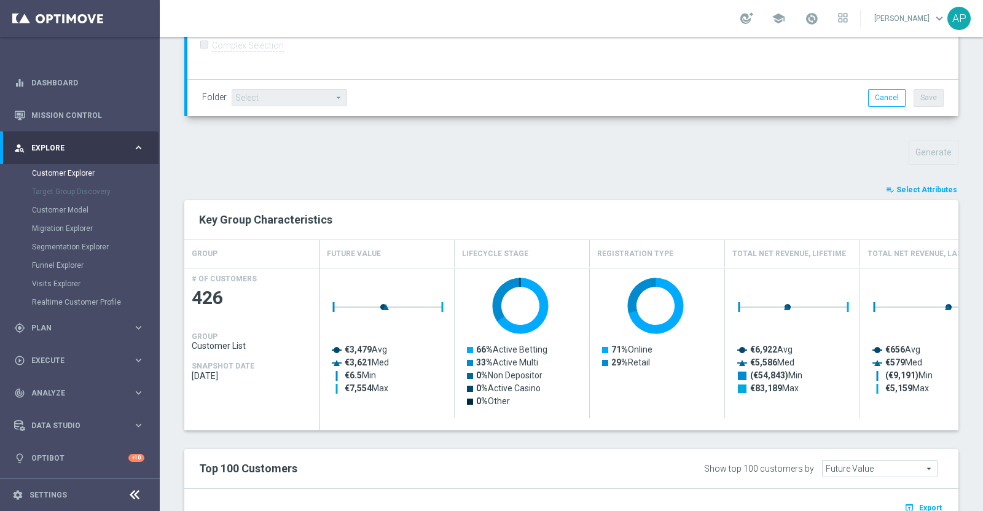
click at [909, 187] on span "Select Attributes" at bounding box center [926, 190] width 61 height 9
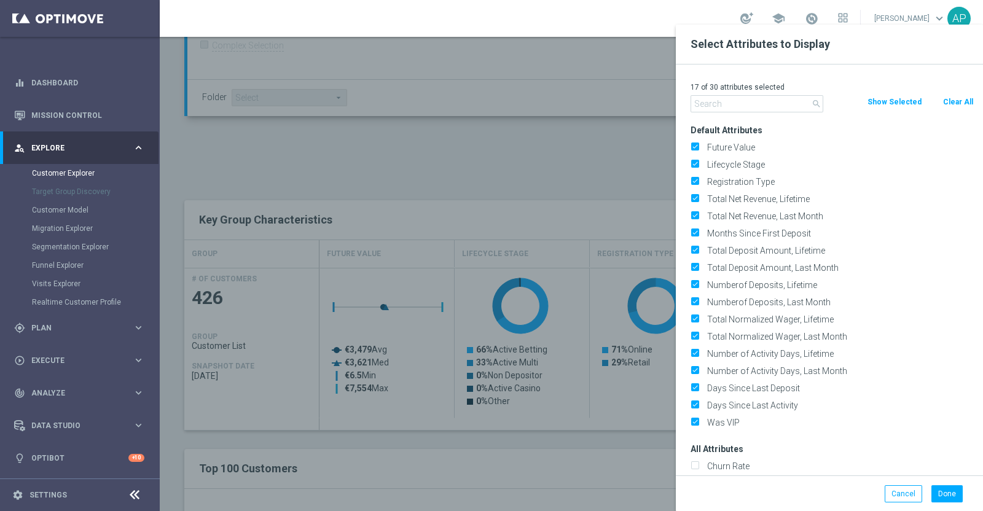
click at [952, 100] on button "Clear All" at bounding box center [958, 102] width 33 height 14
checkbox input "false"
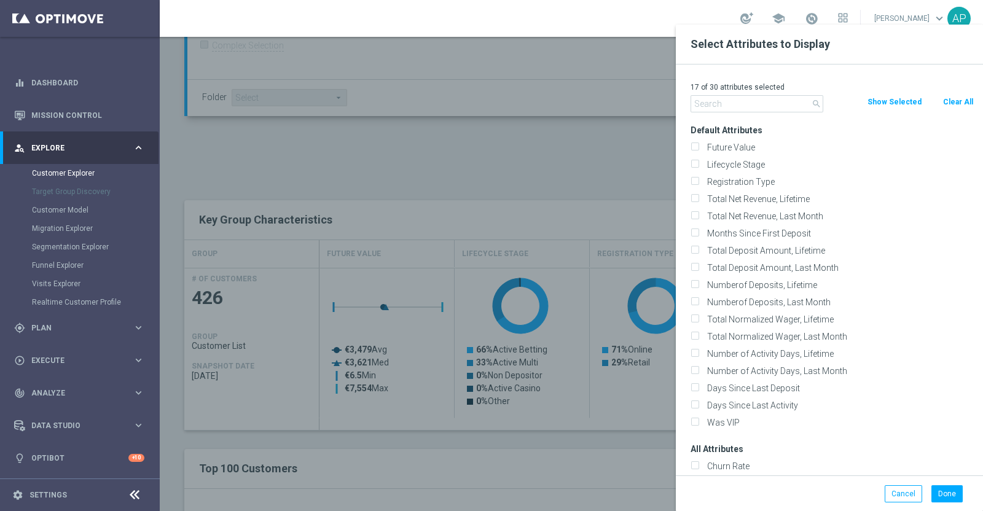
checkbox input "false"
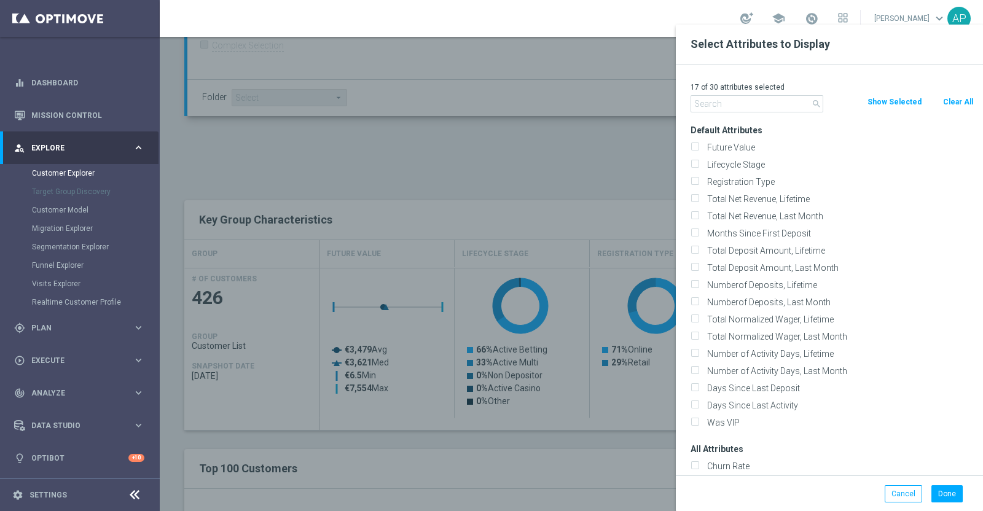
checkbox input "false"
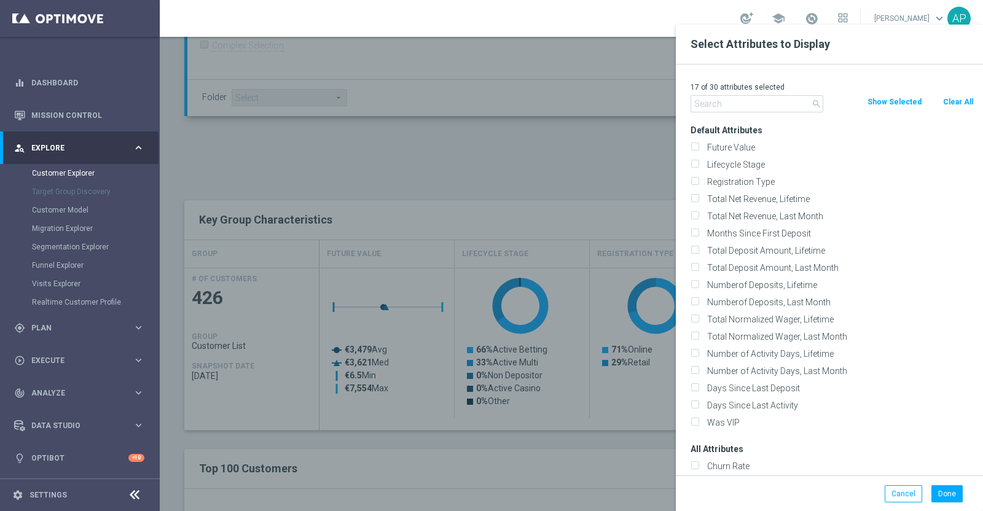
checkbox input "false"
click at [739, 104] on input "text" at bounding box center [757, 103] width 133 height 17
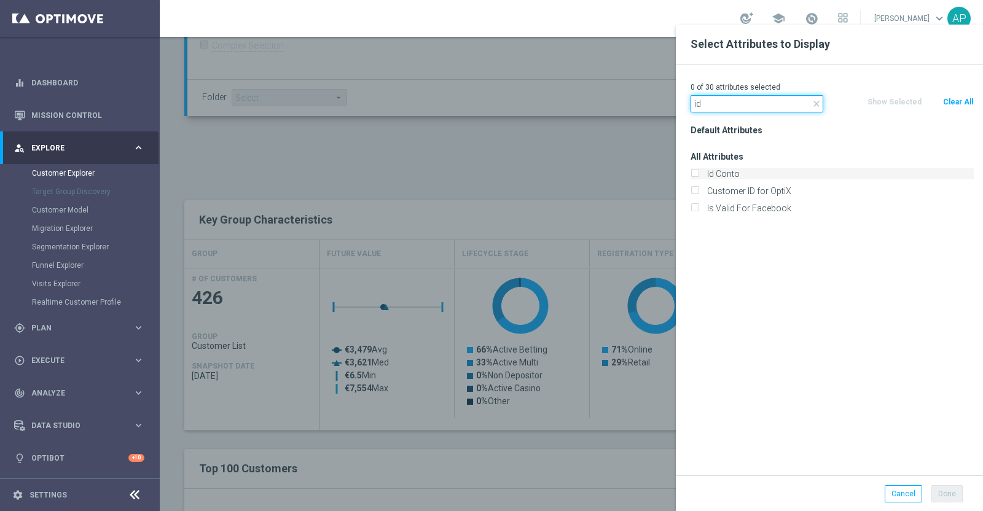
type input "id"
click at [742, 177] on label "Id Conto" at bounding box center [838, 173] width 271 height 11
click at [699, 177] on input "Id Conto" at bounding box center [695, 175] width 8 height 8
checkbox input "true"
click at [950, 490] on button "Done" at bounding box center [946, 493] width 31 height 17
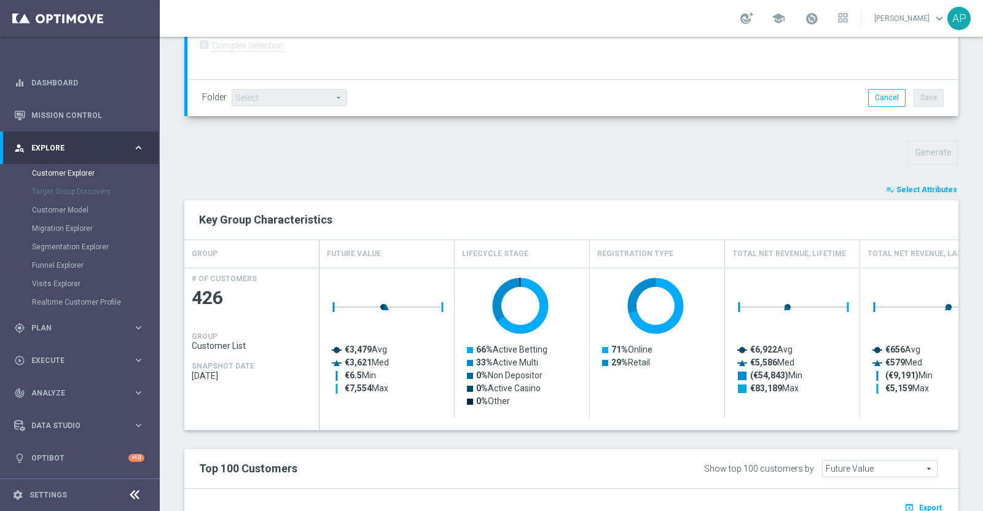
type input "Search"
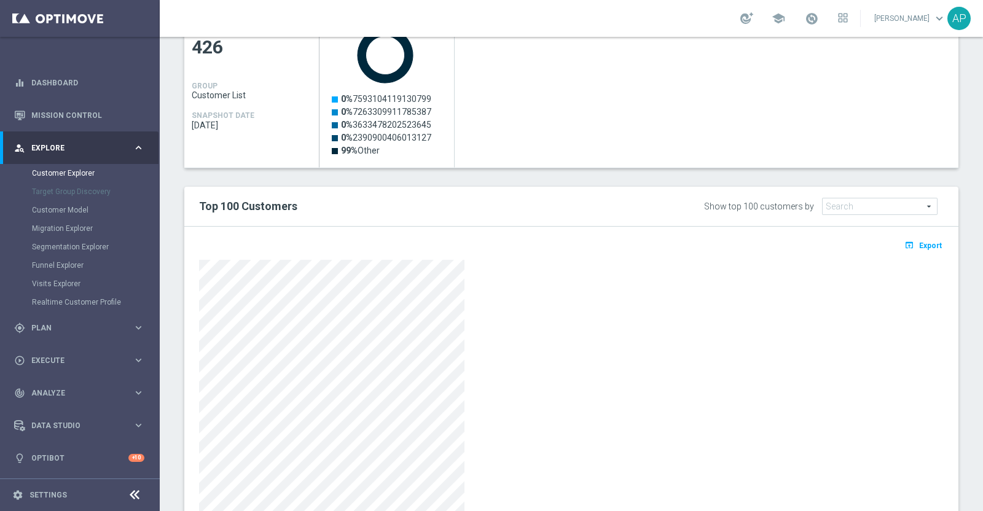
scroll to position [636, 0]
